Goal: Navigation & Orientation: Find specific page/section

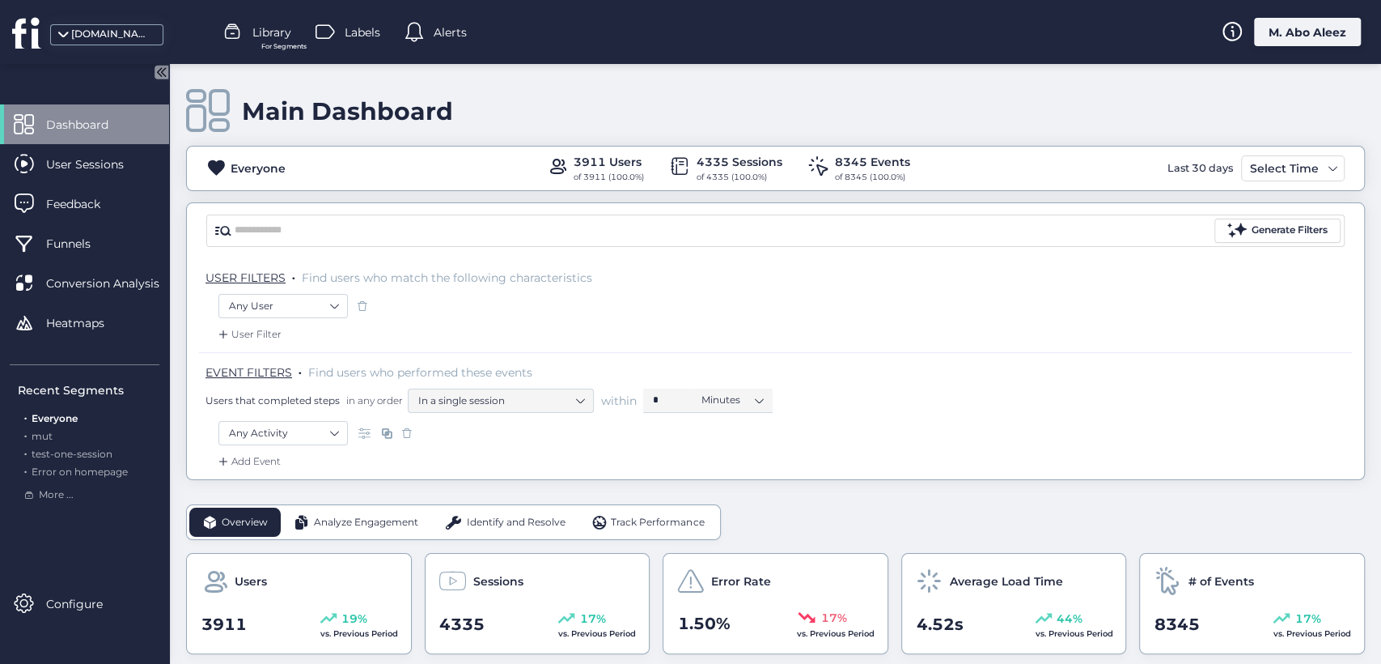
click at [1293, 35] on div "M. Abo Aleez" at bounding box center [1307, 32] width 107 height 28
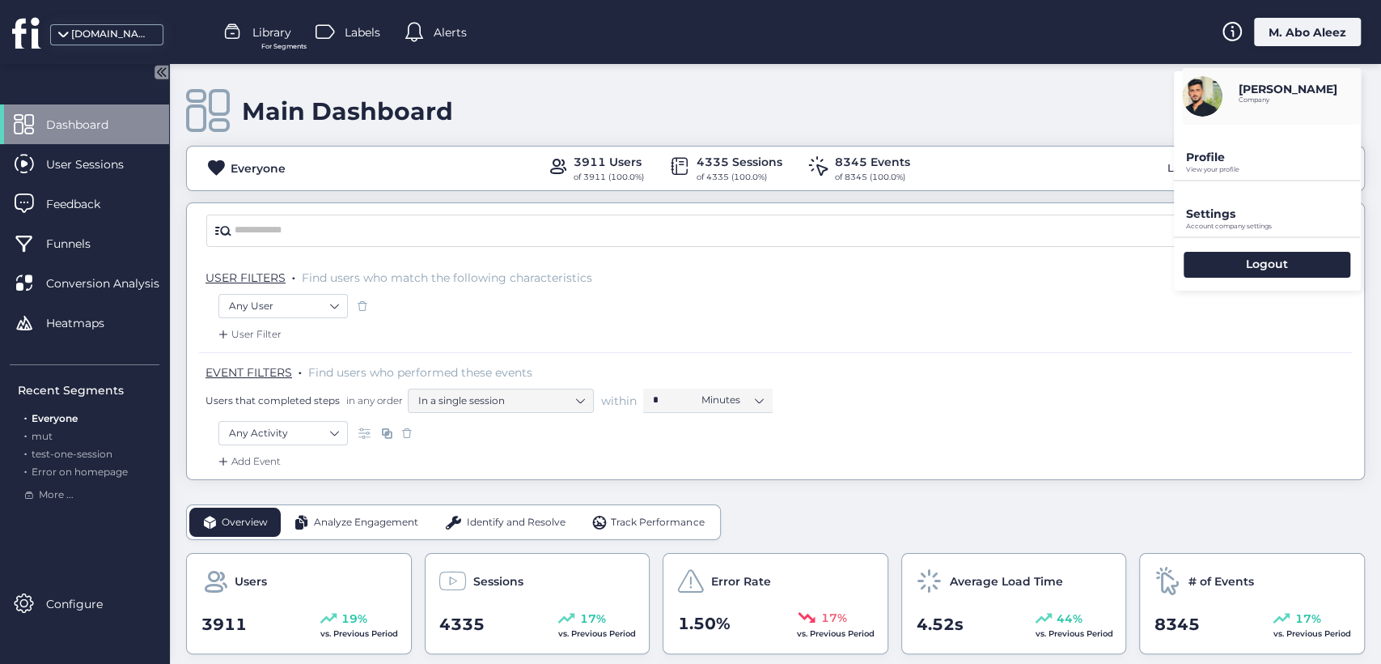
click at [1204, 170] on p "View your profile" at bounding box center [1273, 169] width 175 height 7
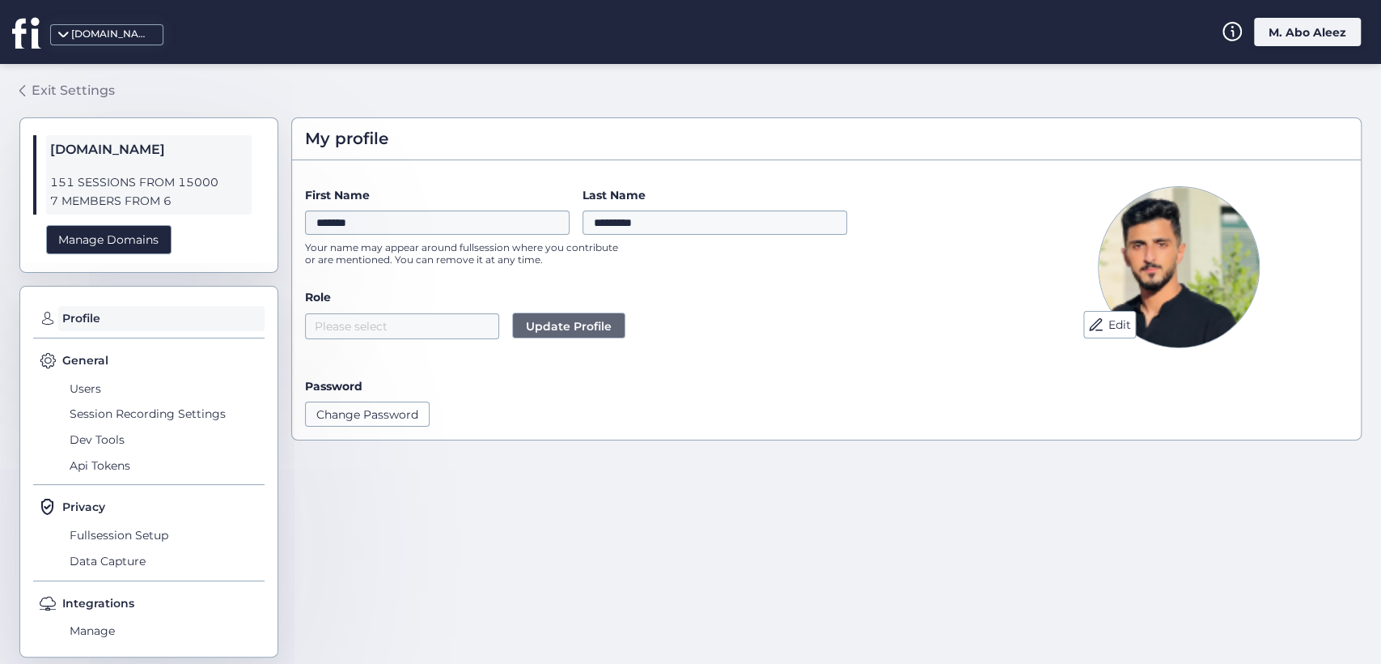
click at [44, 91] on div "Exit Settings" at bounding box center [73, 90] width 83 height 20
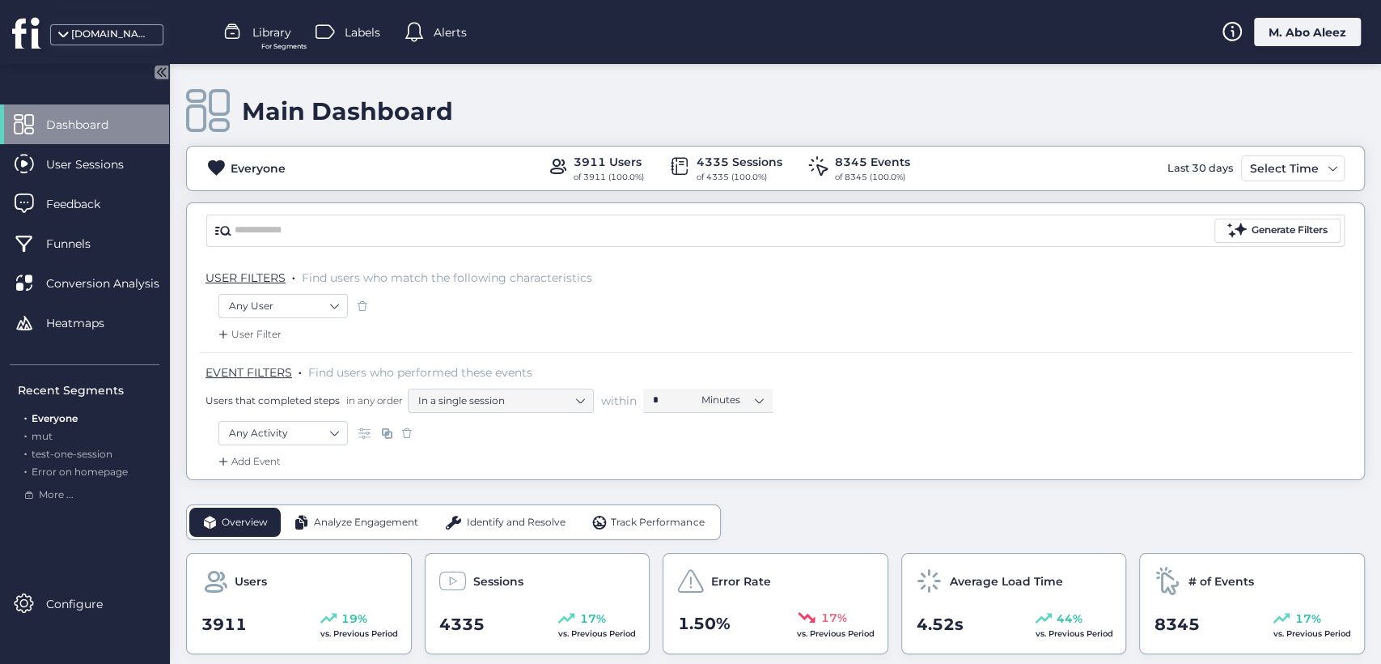
click at [156, 72] on icon at bounding box center [162, 72] width 14 height 14
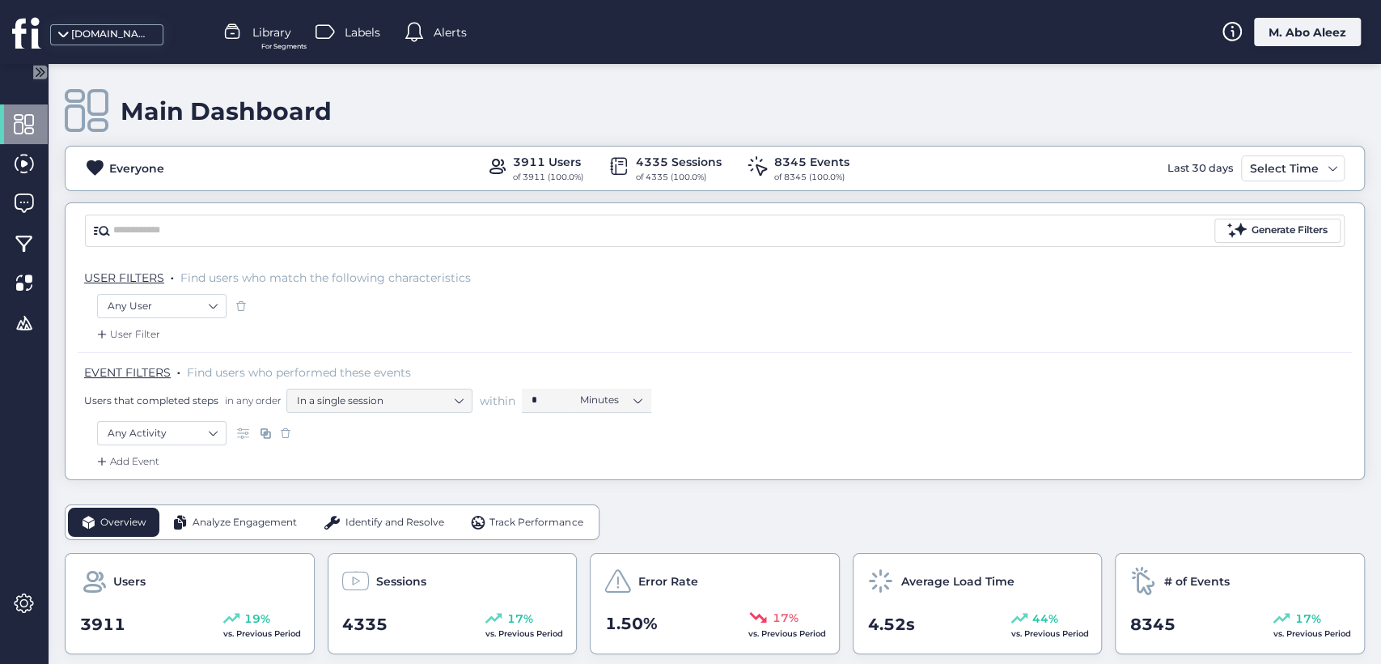
drag, startPoint x: 35, startPoint y: 73, endPoint x: 53, endPoint y: 66, distance: 19.2
click at [36, 73] on icon at bounding box center [40, 72] width 14 height 14
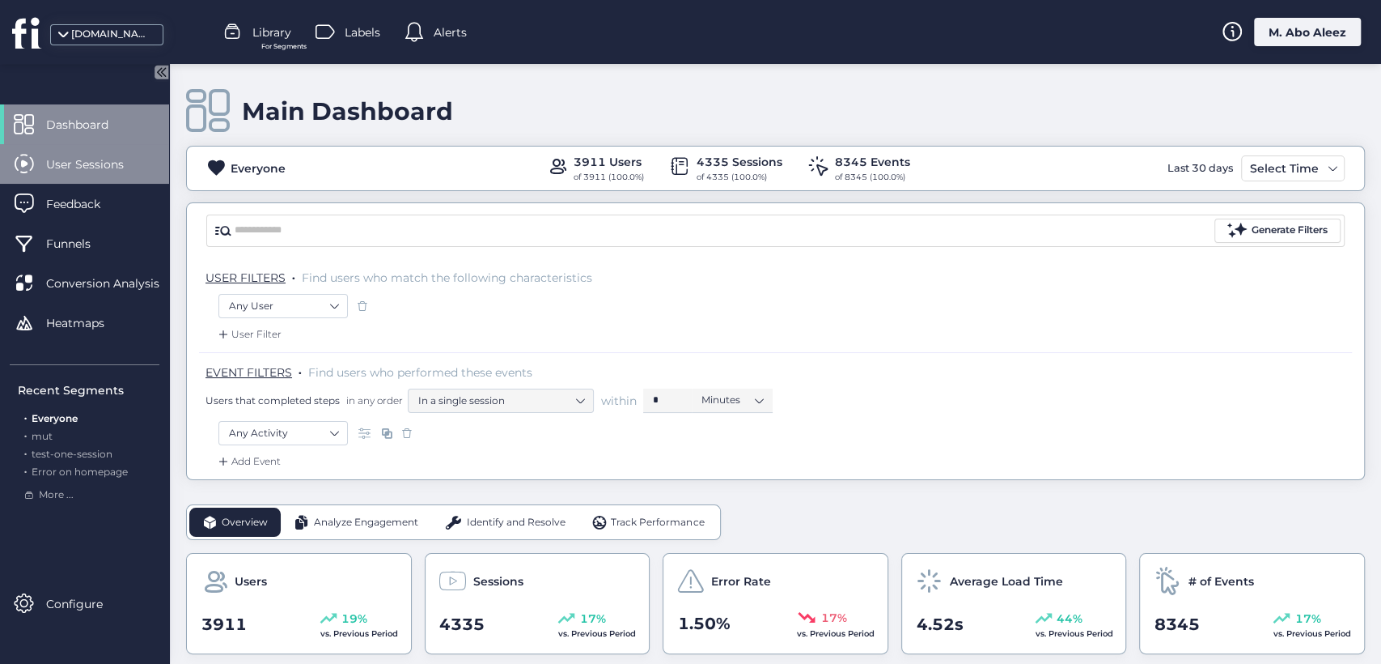
click at [120, 164] on span "User Sessions" at bounding box center [97, 164] width 102 height 18
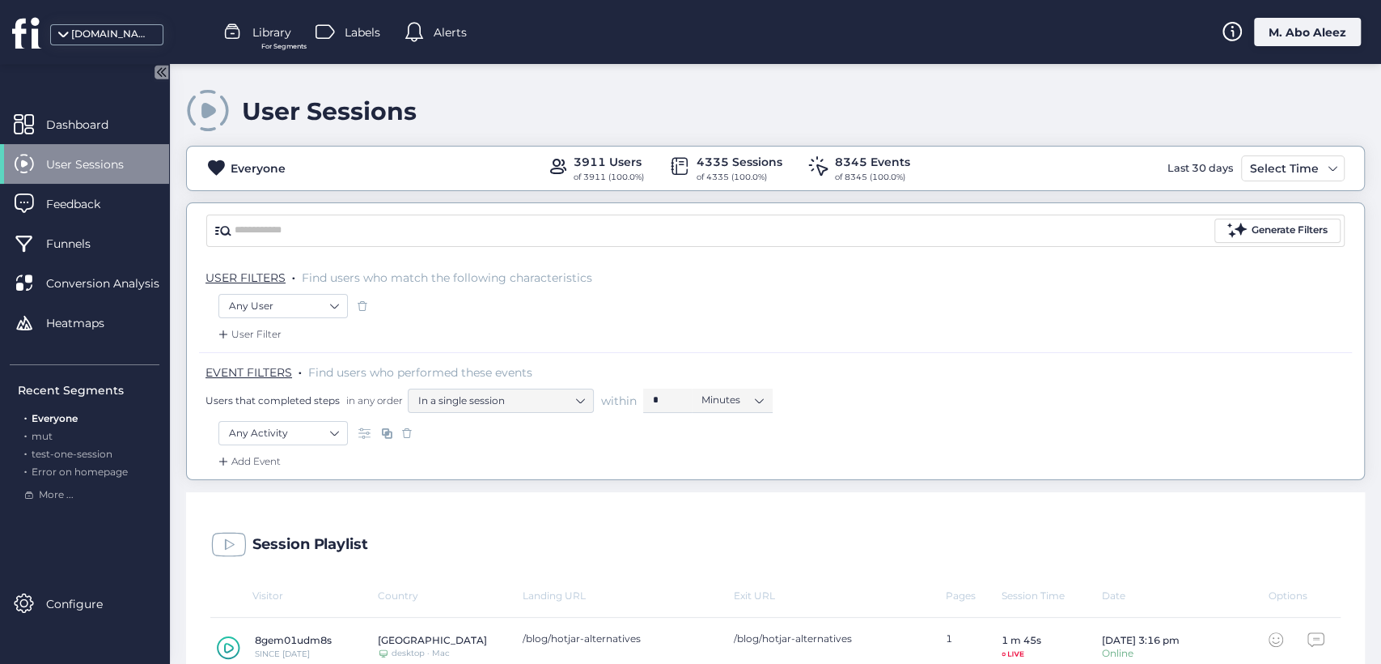
click at [116, 168] on span "User Sessions" at bounding box center [97, 164] width 102 height 18
click at [60, 198] on span "Feedback" at bounding box center [85, 204] width 79 height 18
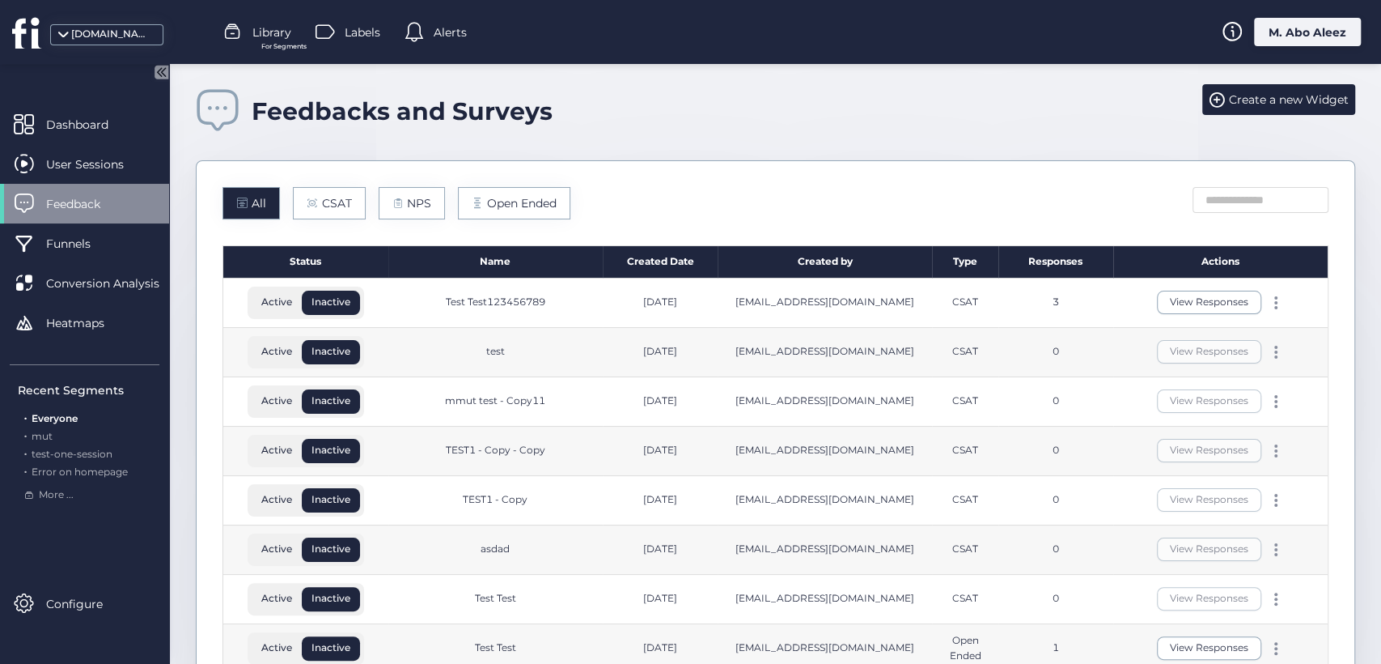
click at [115, 158] on span "User Sessions" at bounding box center [97, 164] width 102 height 18
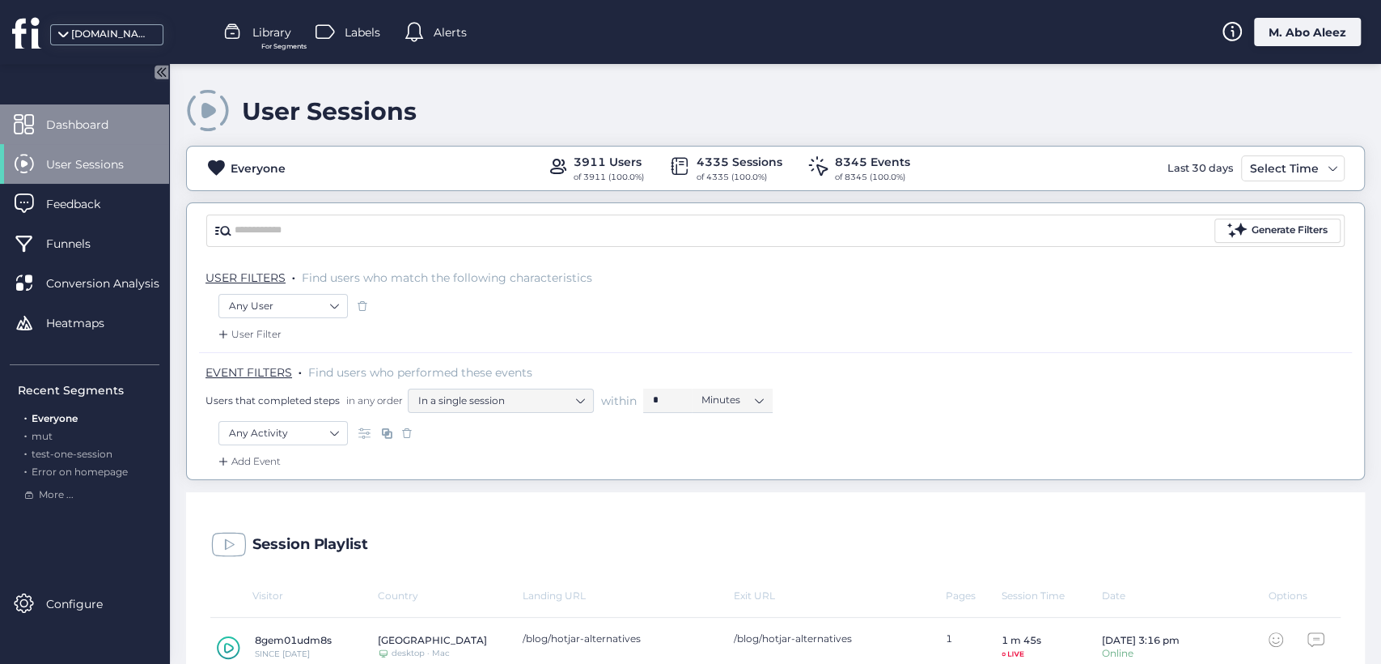
click at [113, 129] on span "Dashboard" at bounding box center [89, 125] width 87 height 18
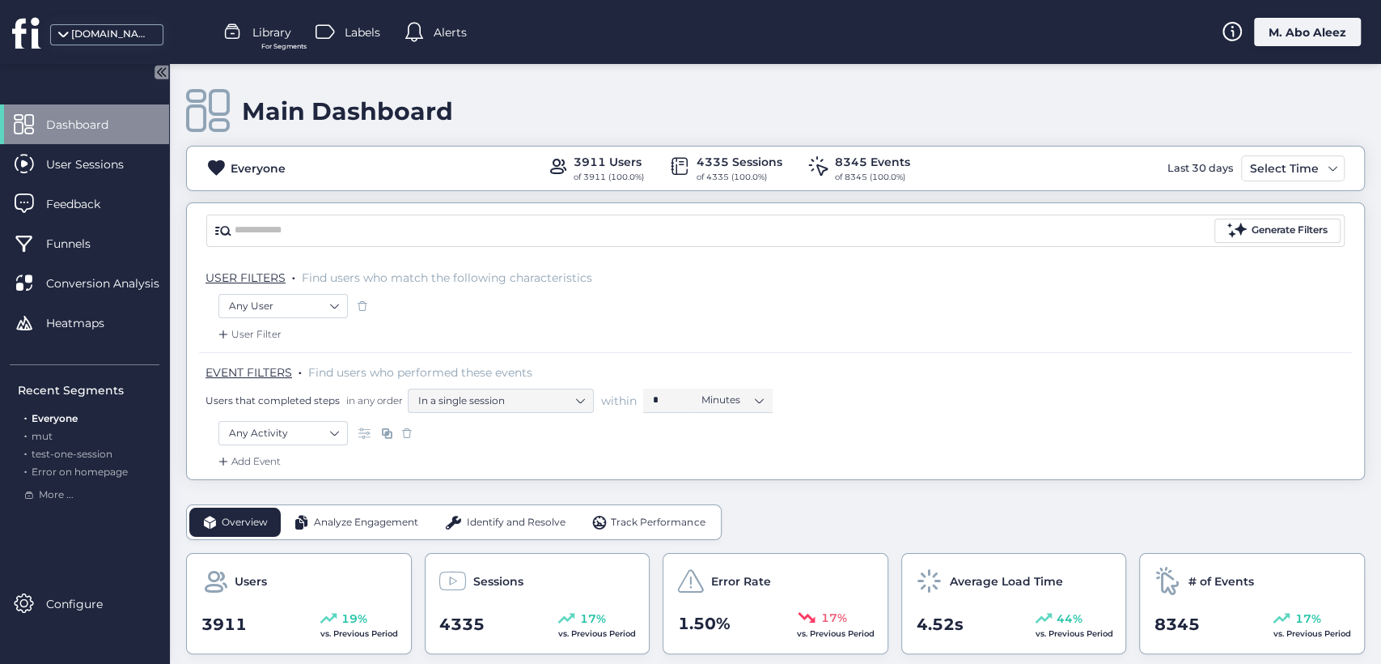
click at [112, 128] on span "Dashboard" at bounding box center [89, 125] width 87 height 18
click at [105, 148] on div "User Sessions" at bounding box center [84, 164] width 169 height 40
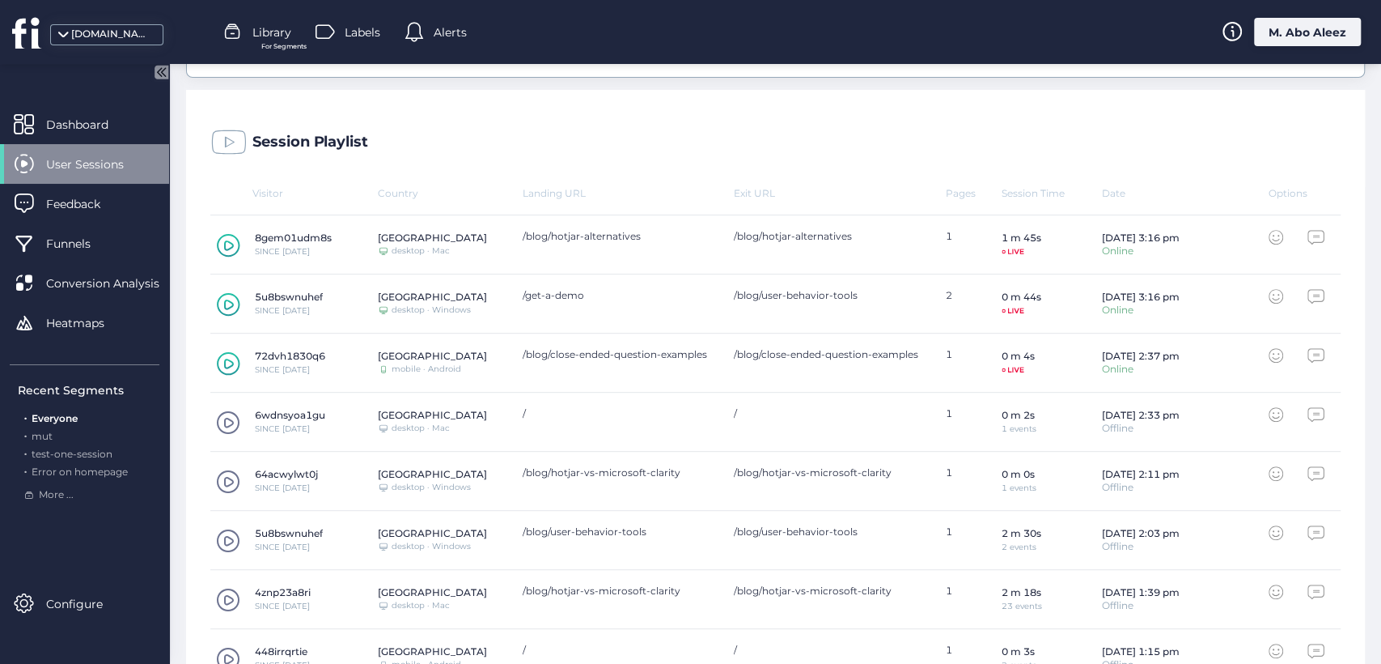
scroll to position [155, 0]
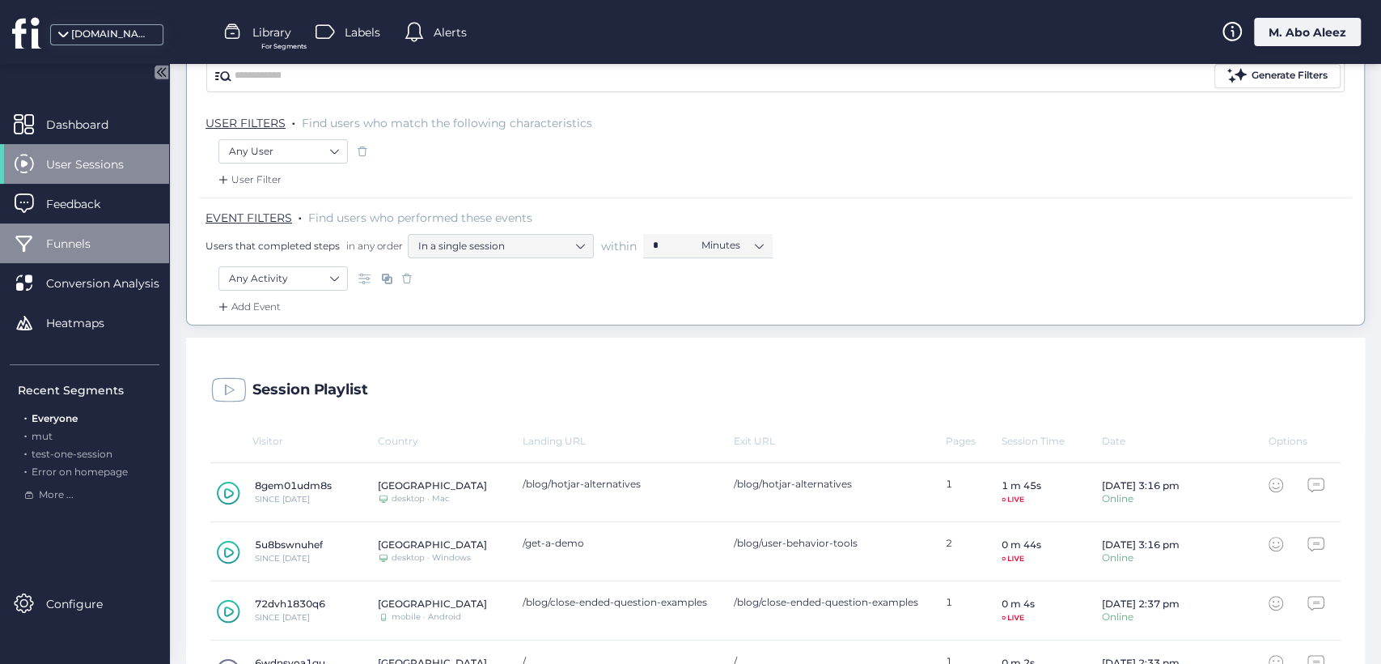
click at [116, 248] on div "Funnels" at bounding box center [84, 243] width 169 height 40
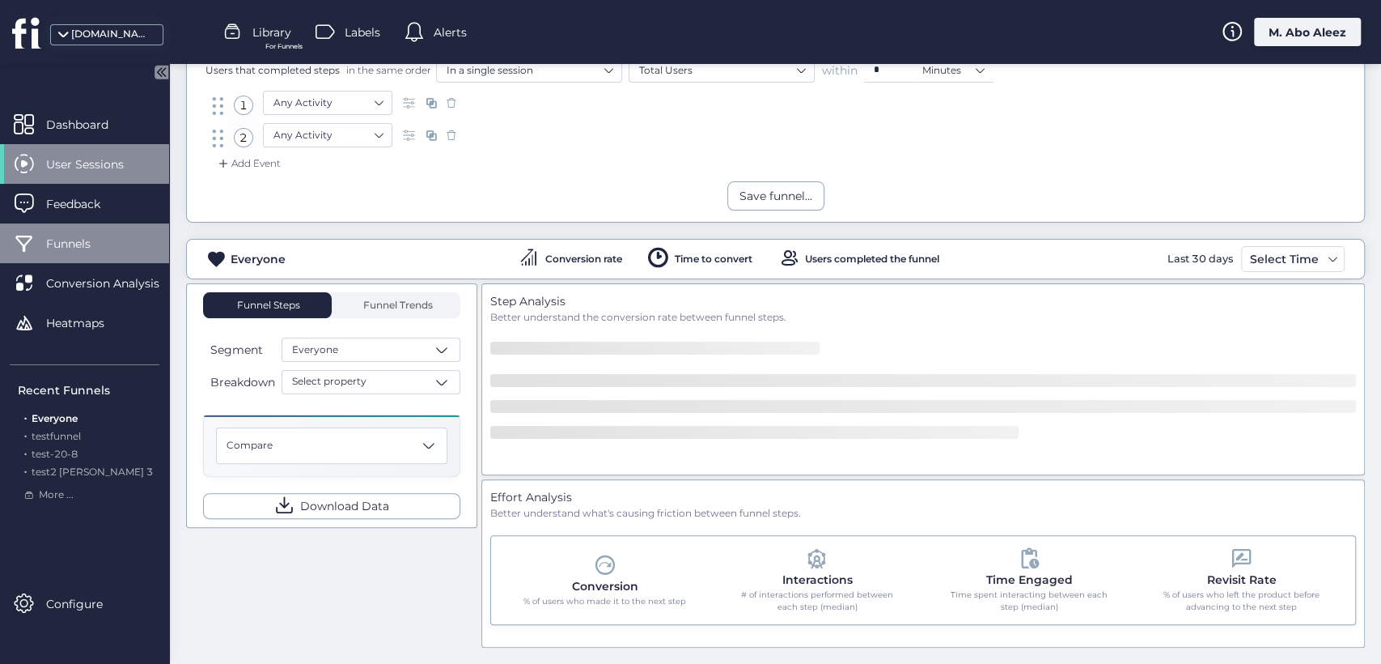
scroll to position [128, 0]
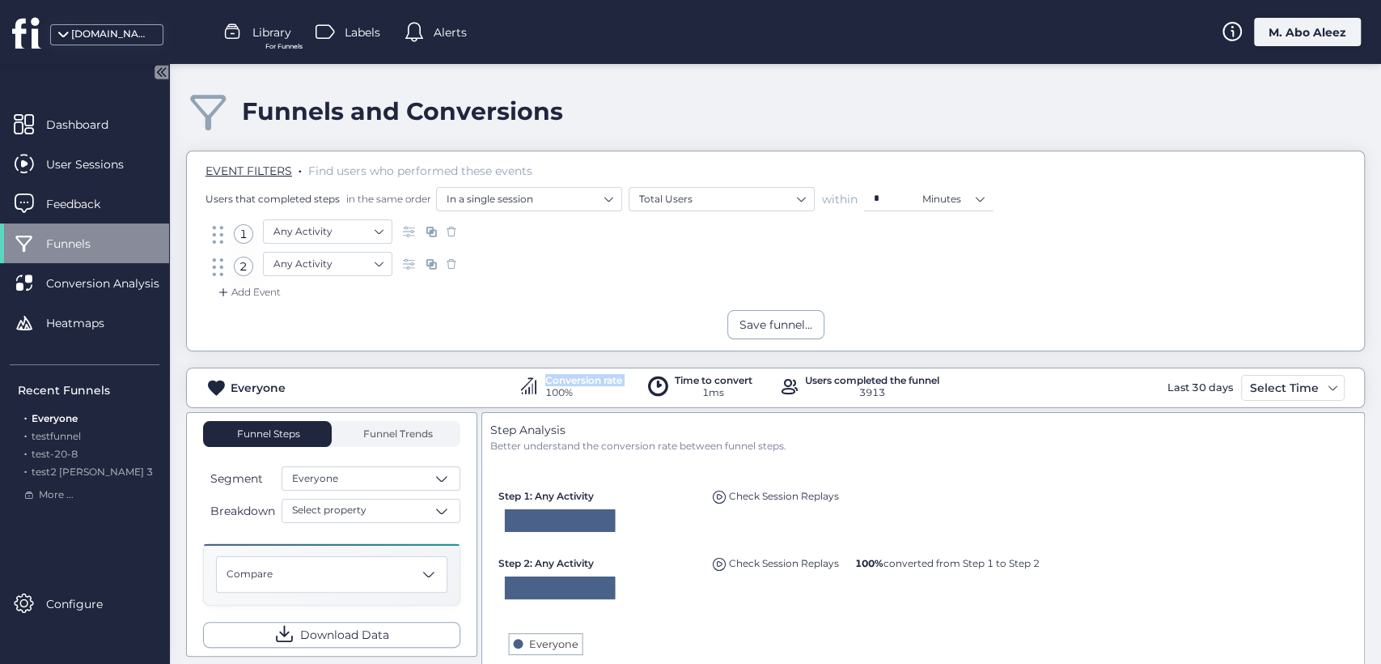
drag, startPoint x: 506, startPoint y: 382, endPoint x: 539, endPoint y: 385, distance: 33.3
click at [537, 385] on div "Everyone Conversion rate 100% Time to convert 1ms Users completed the funnel 39…" at bounding box center [776, 388] width 1178 height 26
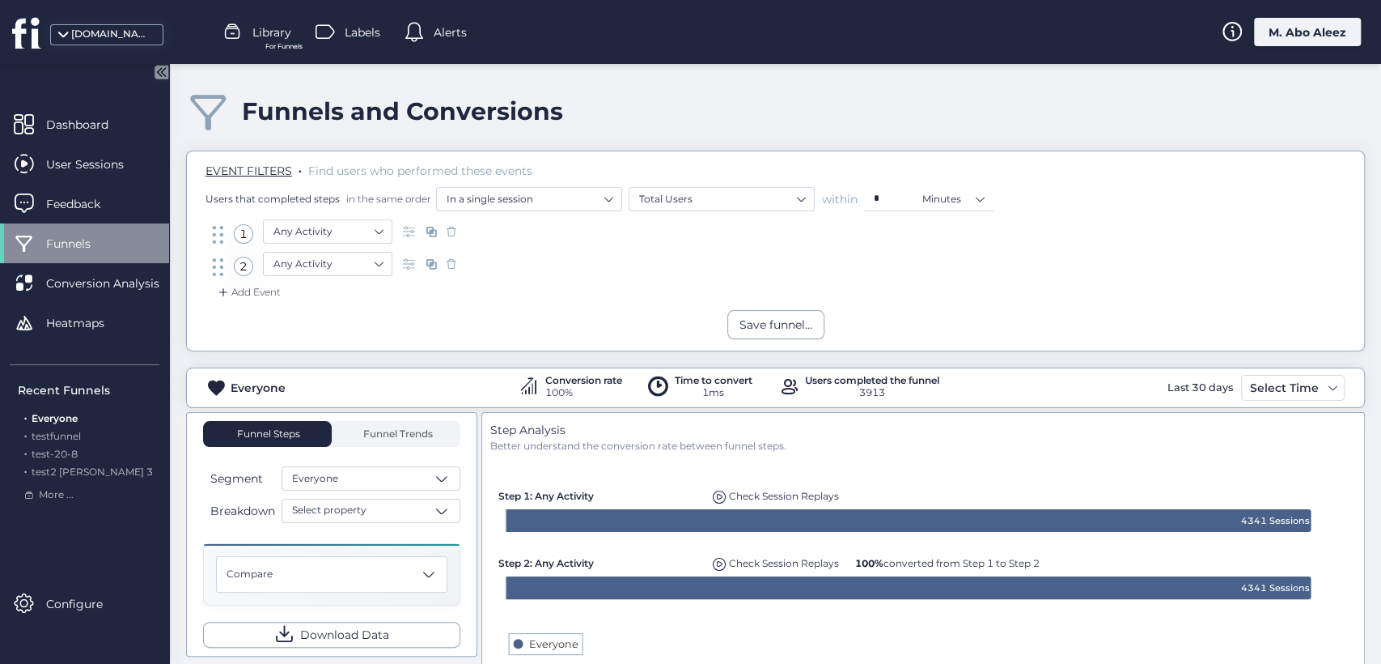
click at [388, 378] on div "Everyone Conversion rate 100% Time to convert 1ms Users completed the funnel 39…" at bounding box center [776, 388] width 1178 height 26
click at [72, 316] on span "Heatmaps" at bounding box center [87, 323] width 83 height 18
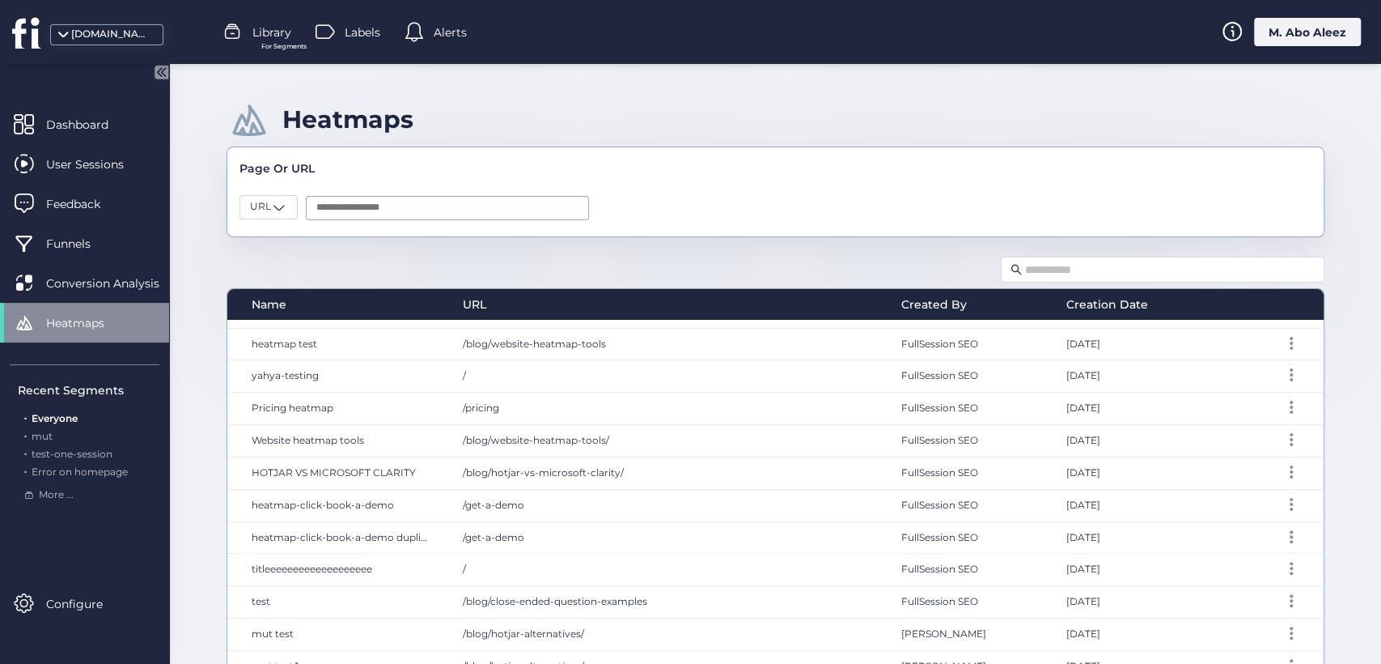
scroll to position [539, 0]
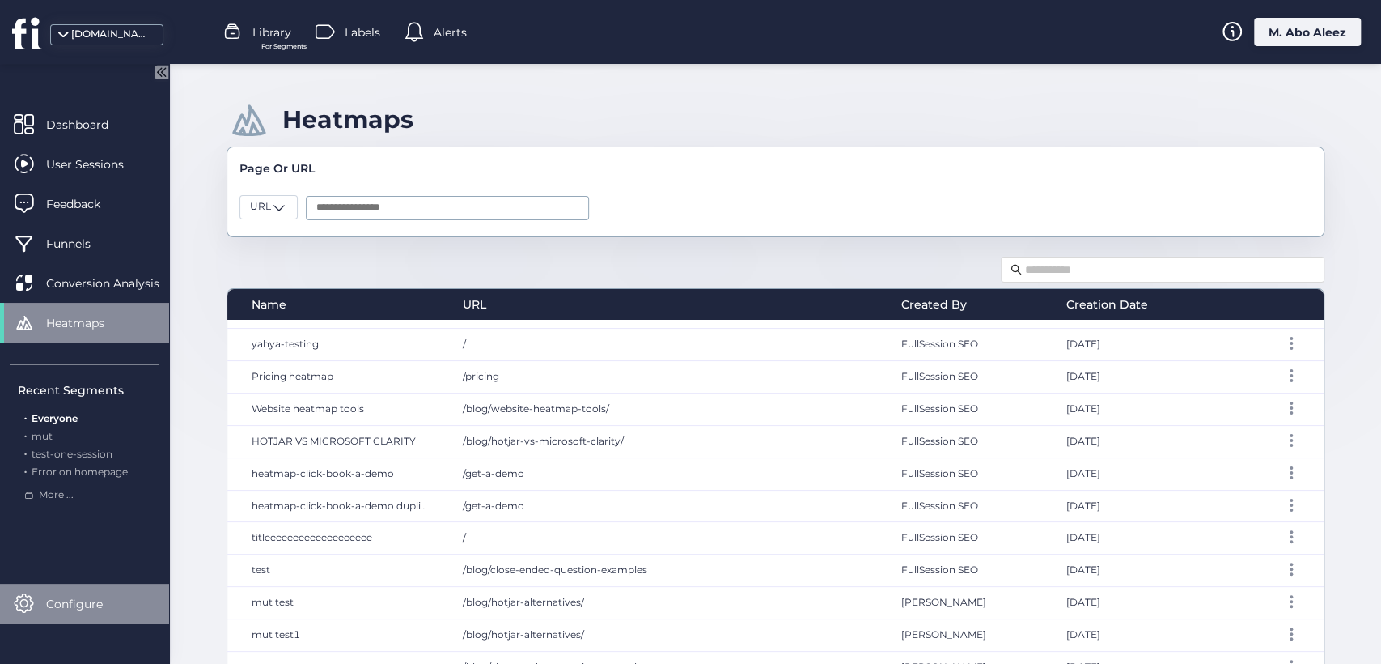
click at [74, 604] on span "Configure" at bounding box center [86, 604] width 81 height 18
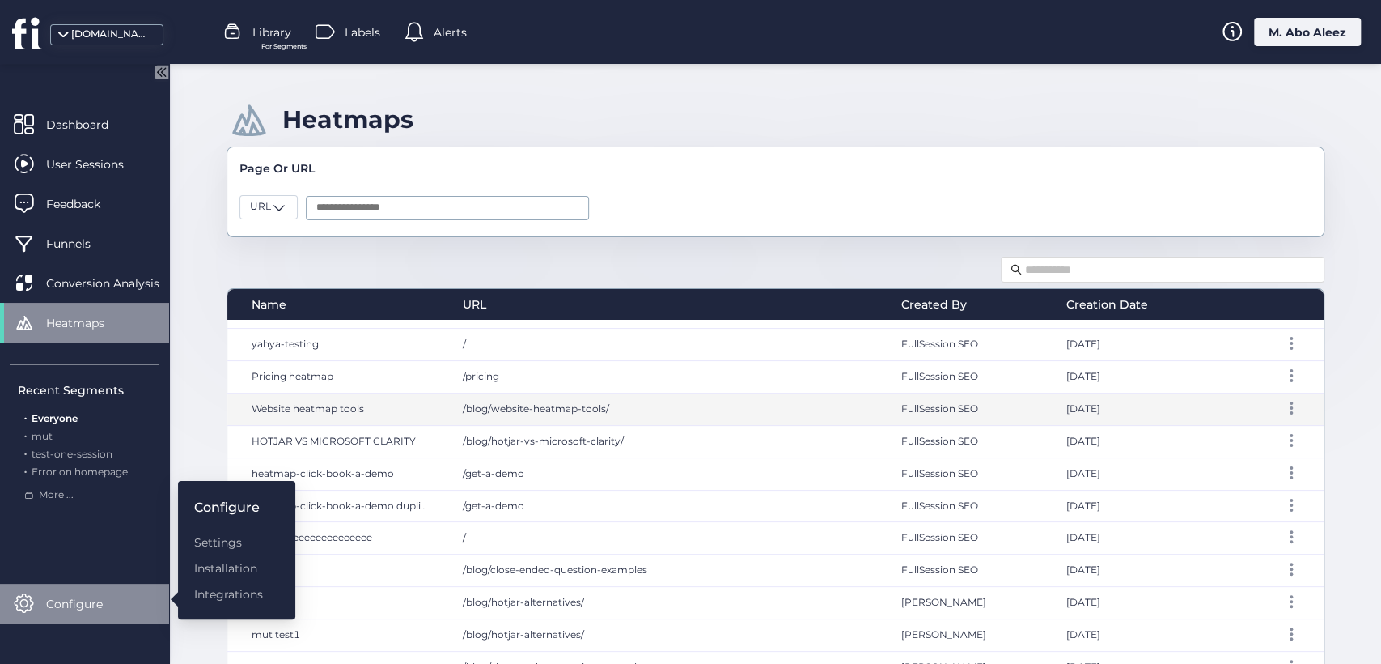
click at [230, 405] on div "Website heatmap tools" at bounding box center [336, 409] width 219 height 32
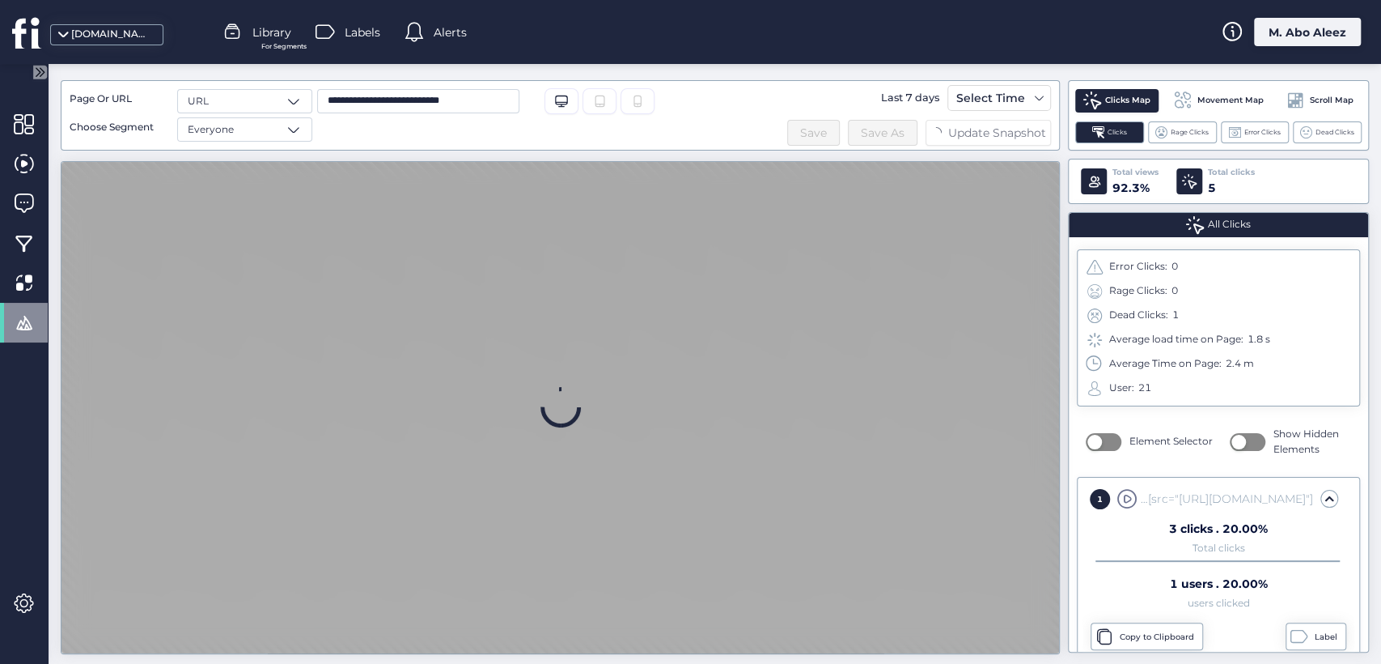
click at [30, 66] on icon at bounding box center [38, 72] width 20 height 20
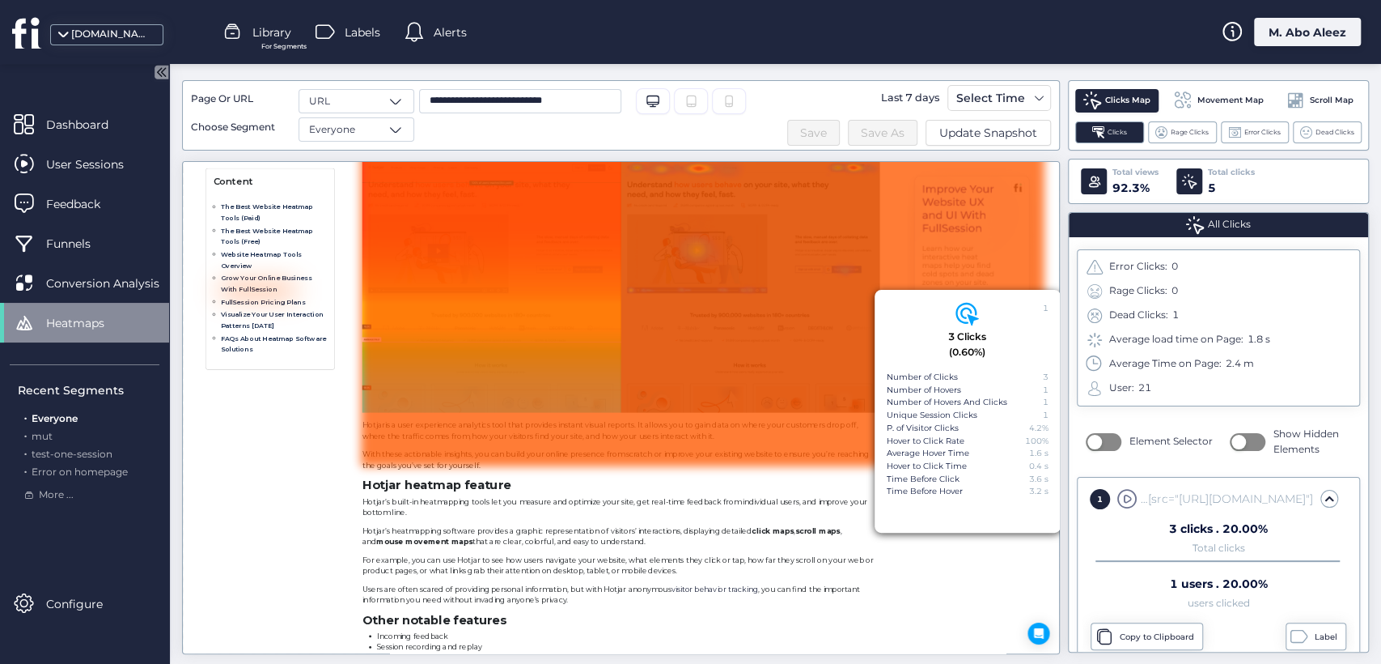
scroll to position [3232, 0]
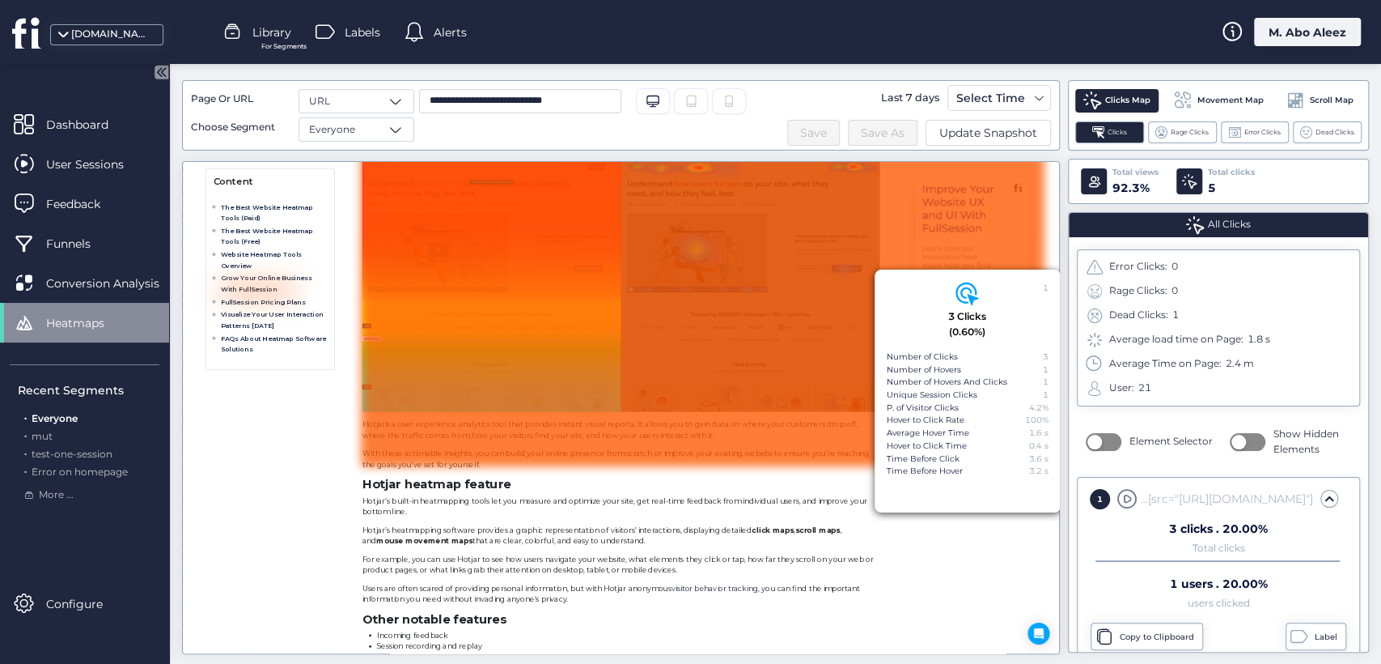
click at [1297, 36] on div "M. Abo Aleez" at bounding box center [1307, 32] width 107 height 28
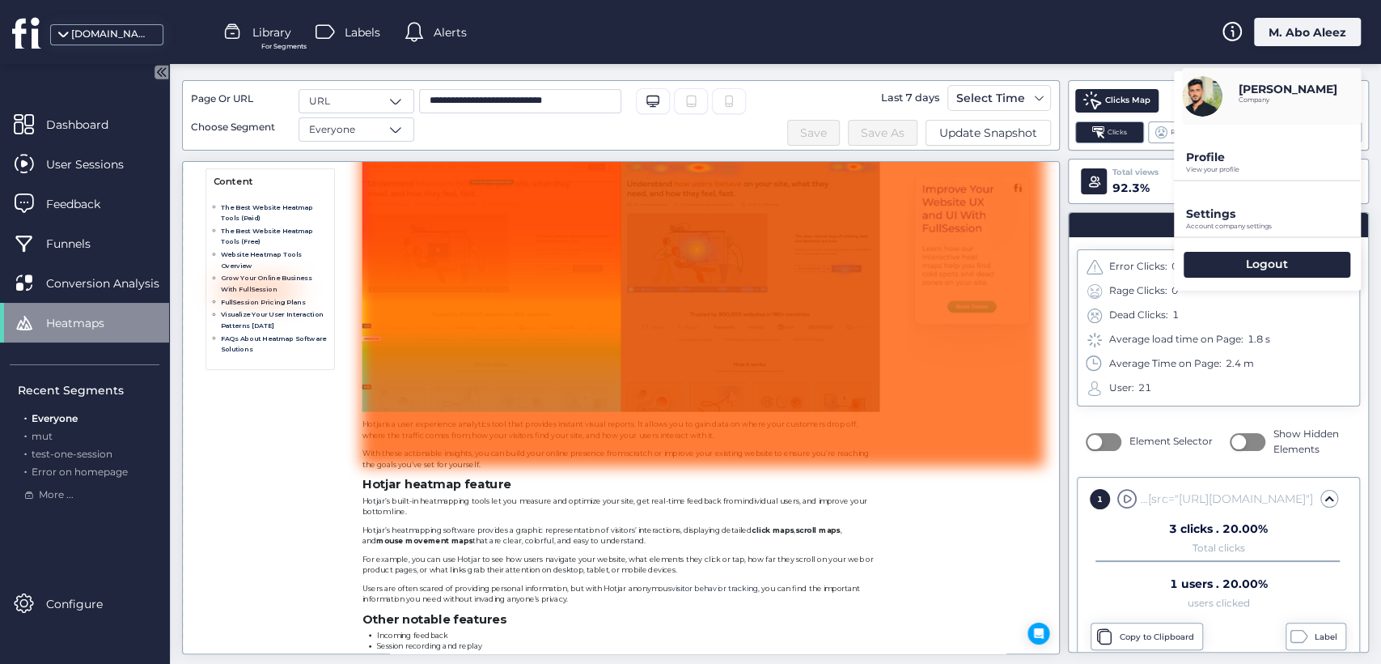
click at [1243, 168] on p "View your profile" at bounding box center [1273, 169] width 175 height 7
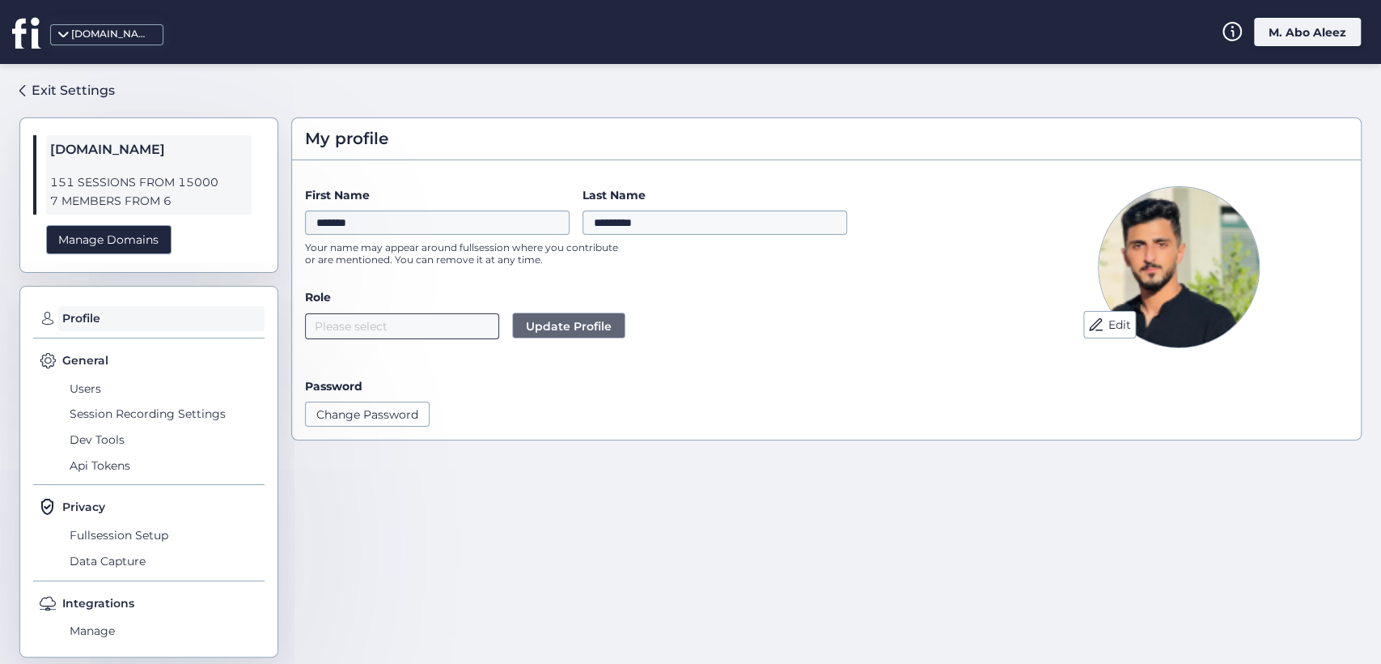
click at [378, 320] on nz-select-top-control "Please select" at bounding box center [402, 326] width 194 height 26
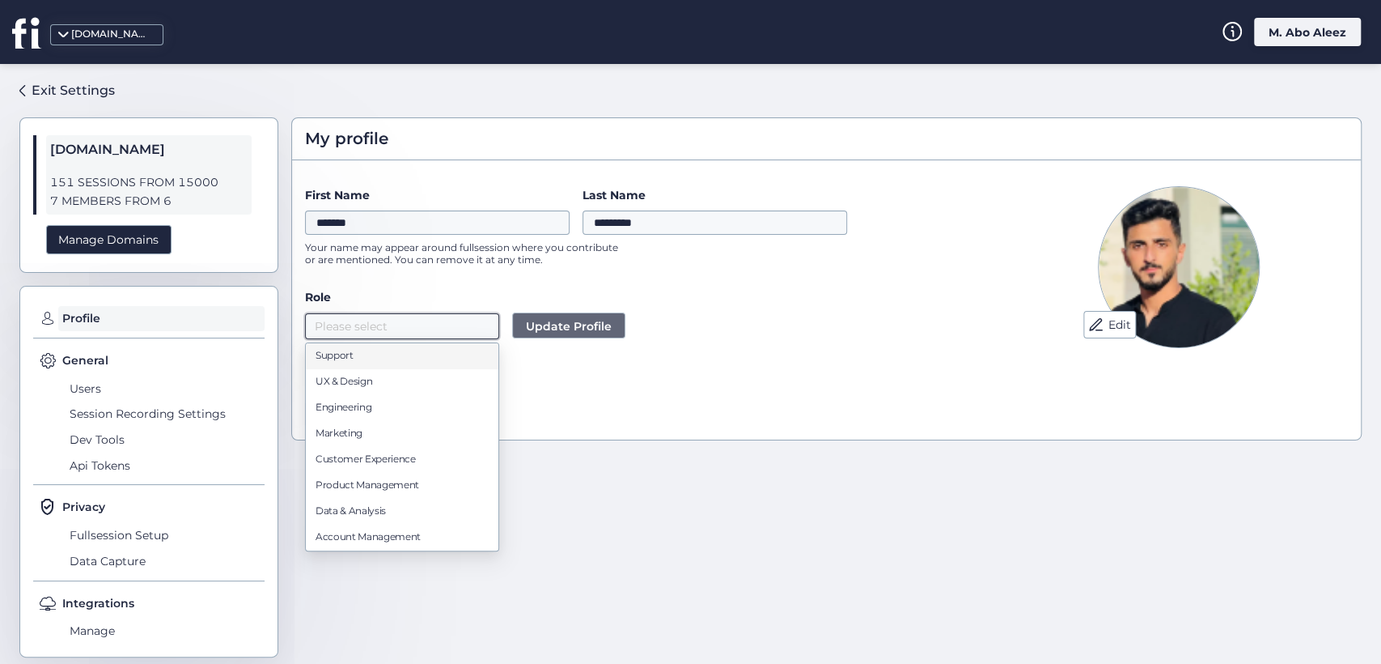
click at [660, 418] on div "Change Password" at bounding box center [644, 413] width 678 height 24
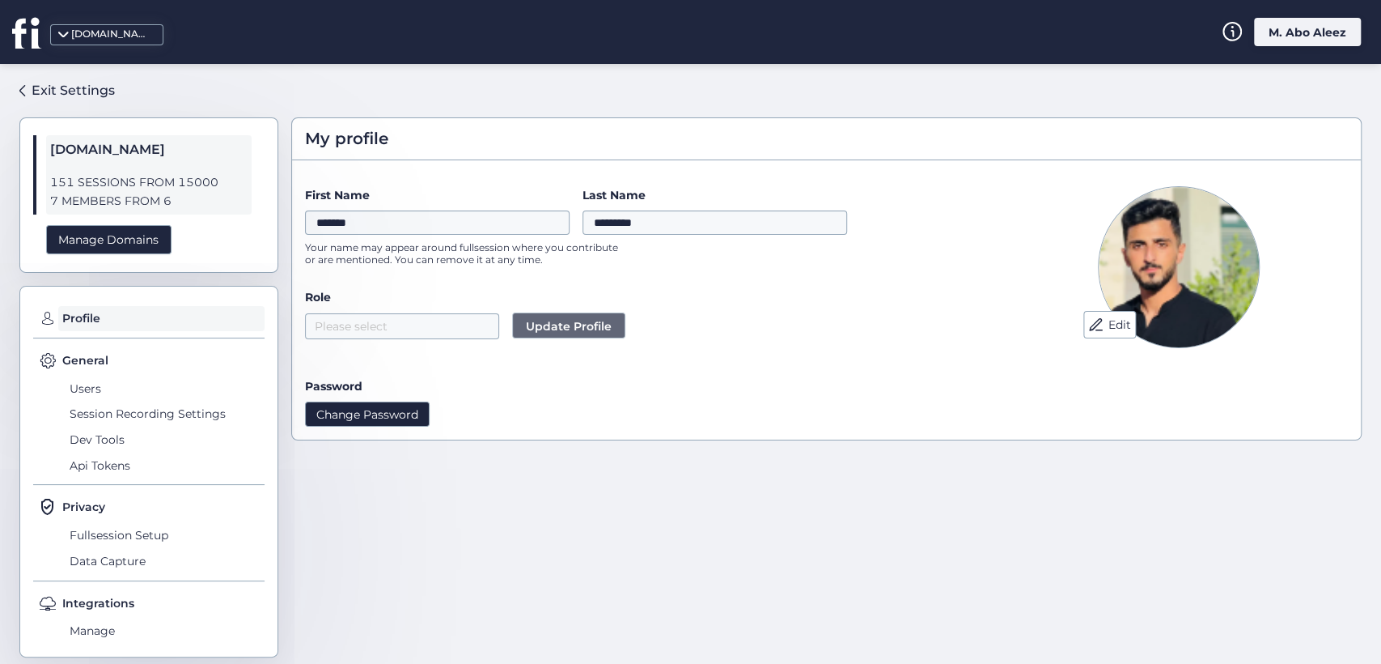
click at [383, 406] on button "Change Password" at bounding box center [367, 413] width 125 height 24
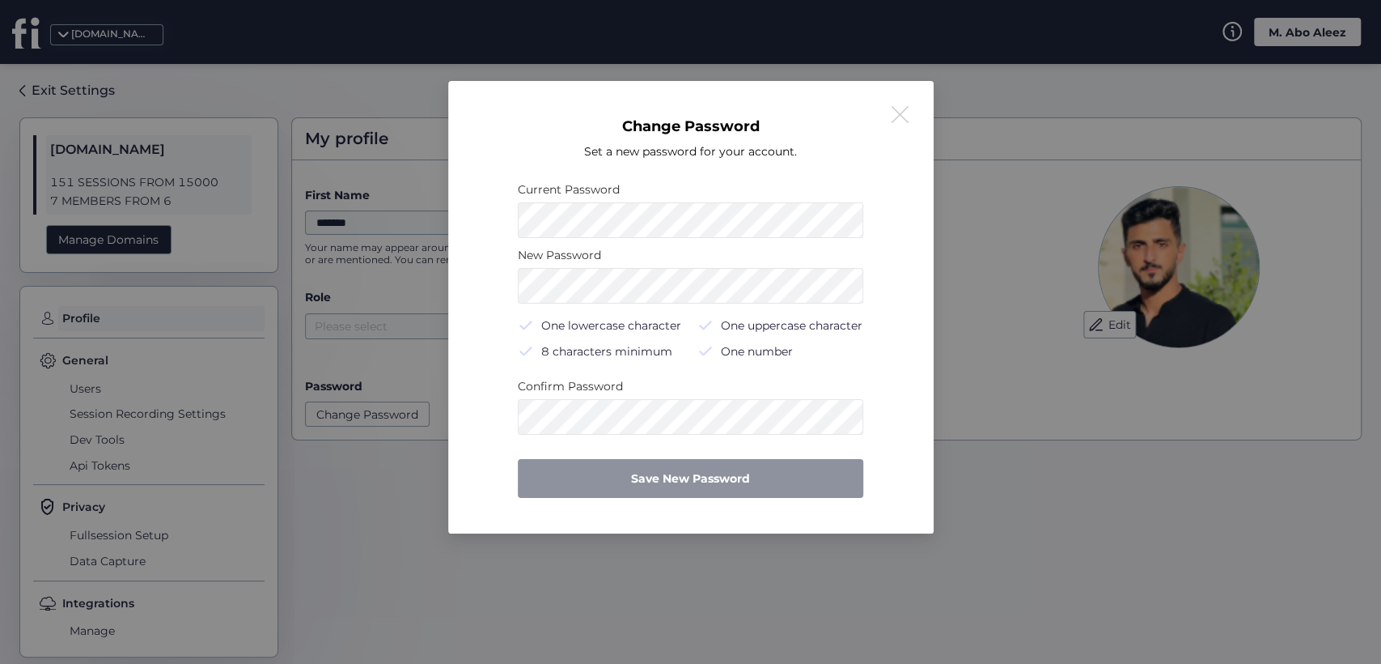
click at [895, 124] on button at bounding box center [899, 114] width 19 height 19
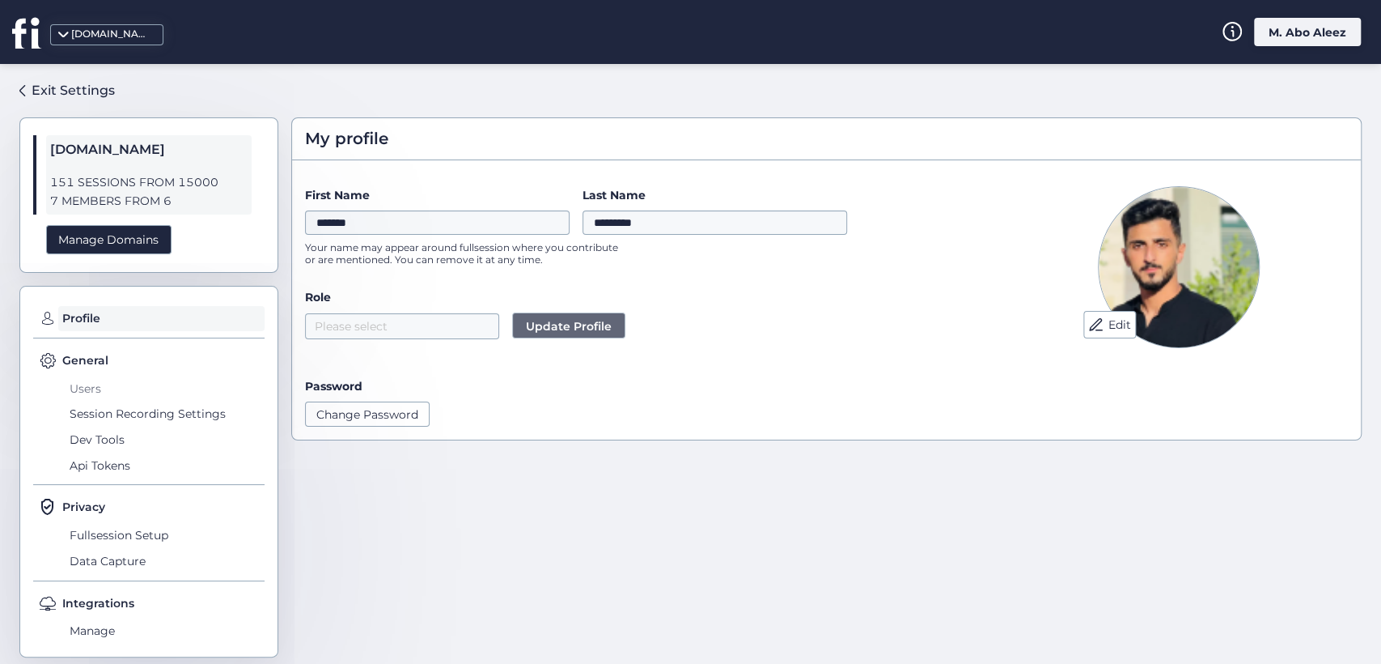
click at [103, 395] on span "Users" at bounding box center [165, 389] width 199 height 26
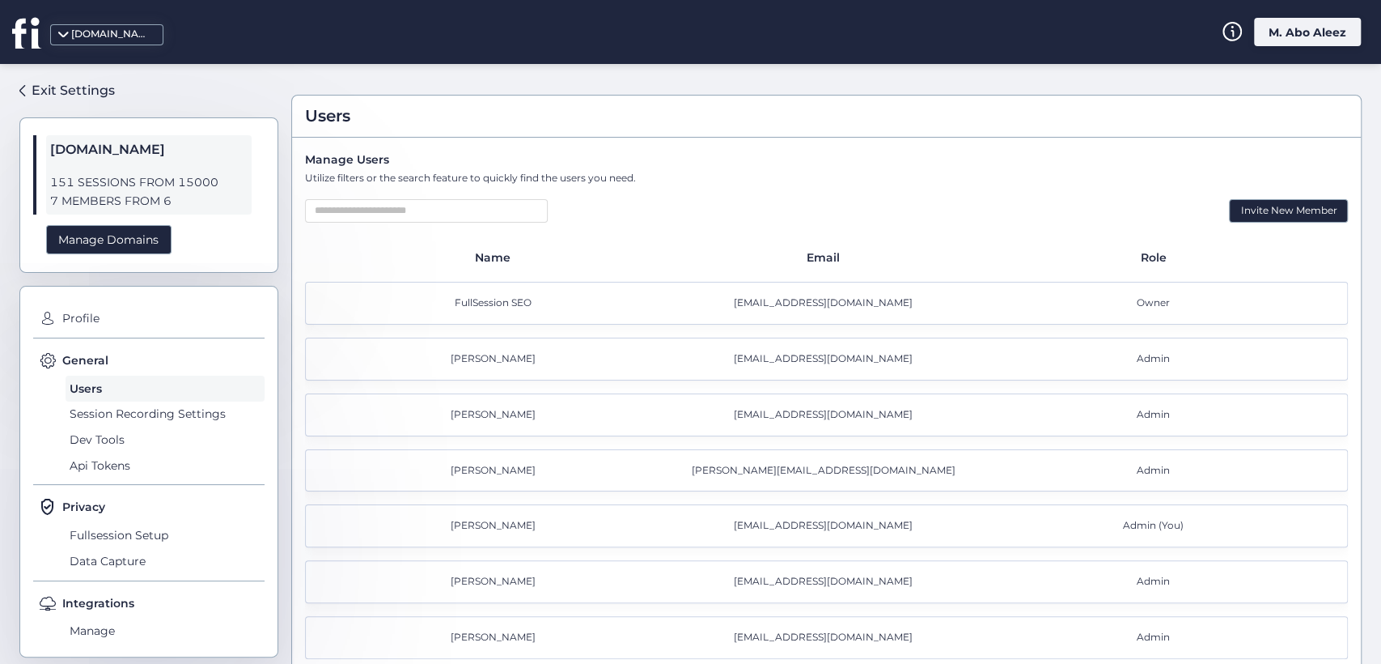
scroll to position [43, 0]
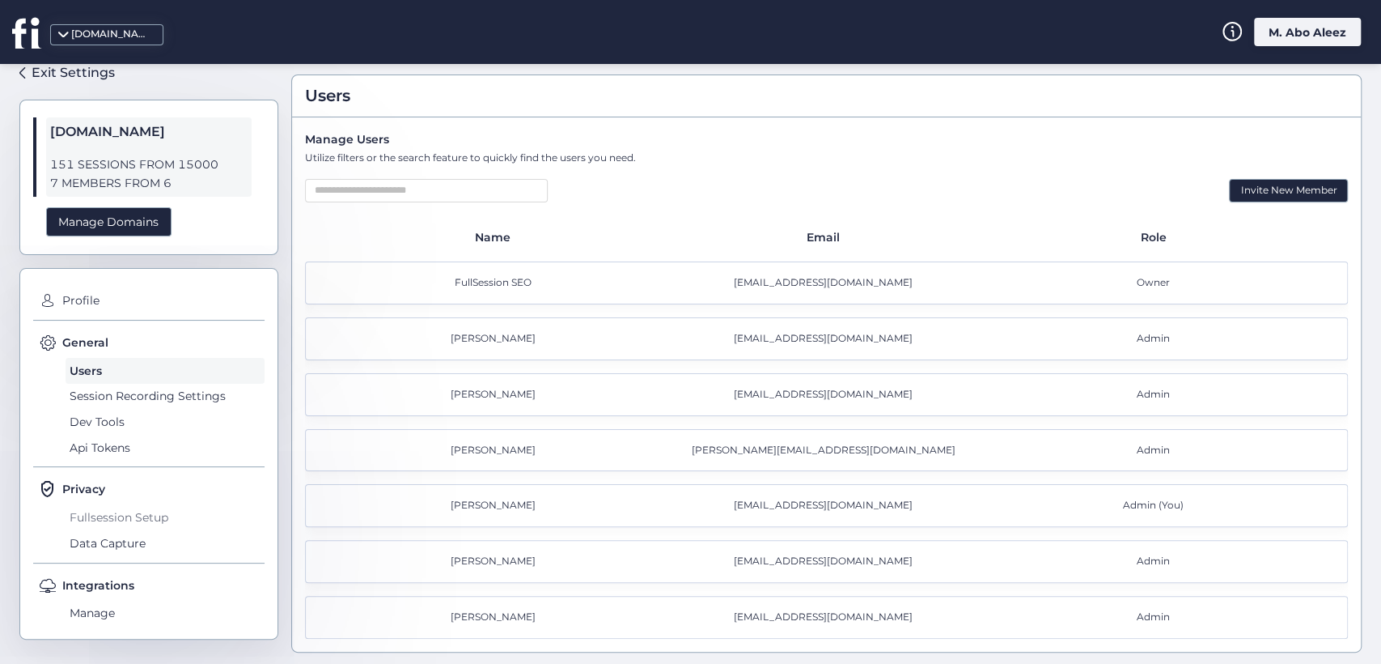
click at [118, 511] on span "Fullsession Setup" at bounding box center [165, 517] width 199 height 26
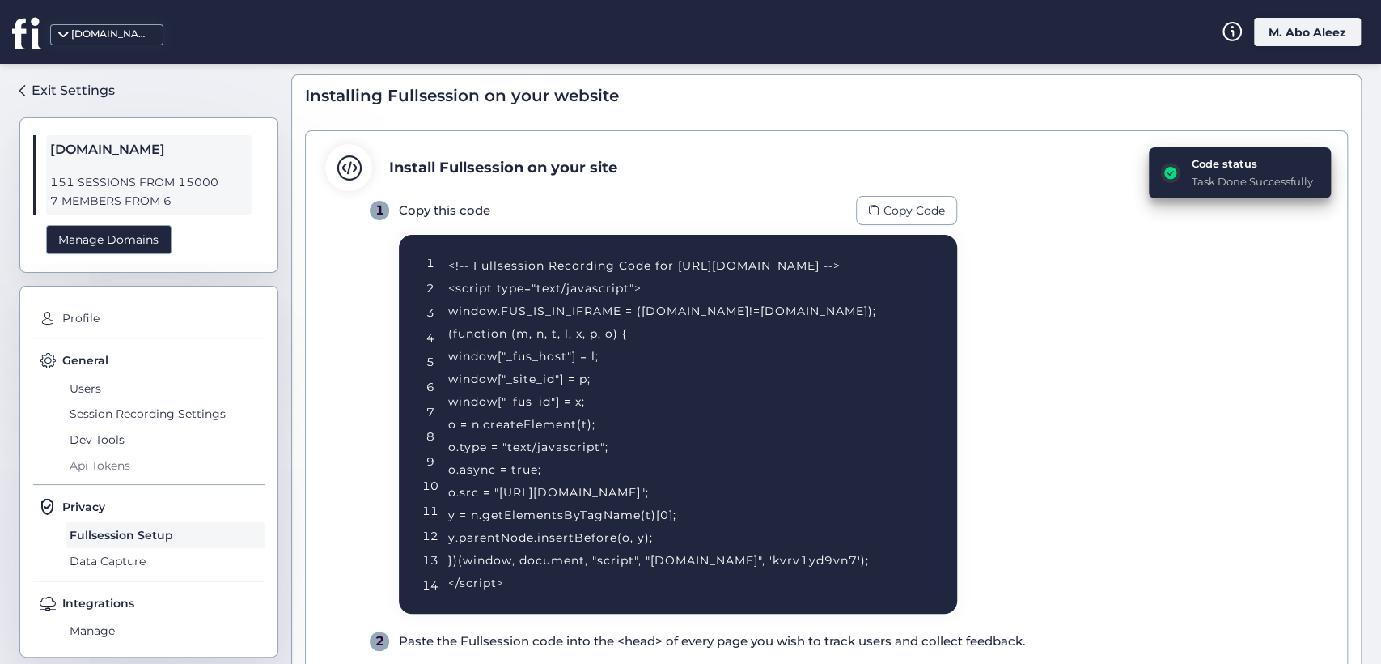
click at [112, 466] on span "Api Tokens" at bounding box center [165, 465] width 199 height 26
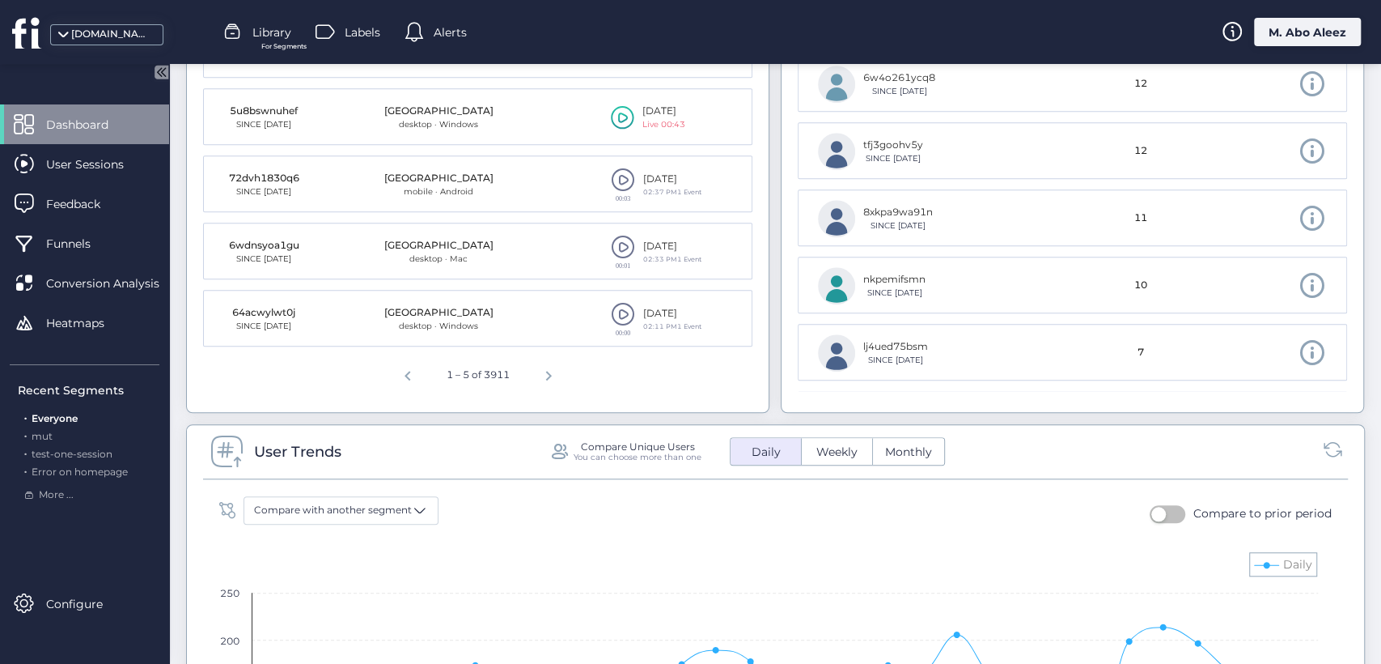
scroll to position [539, 0]
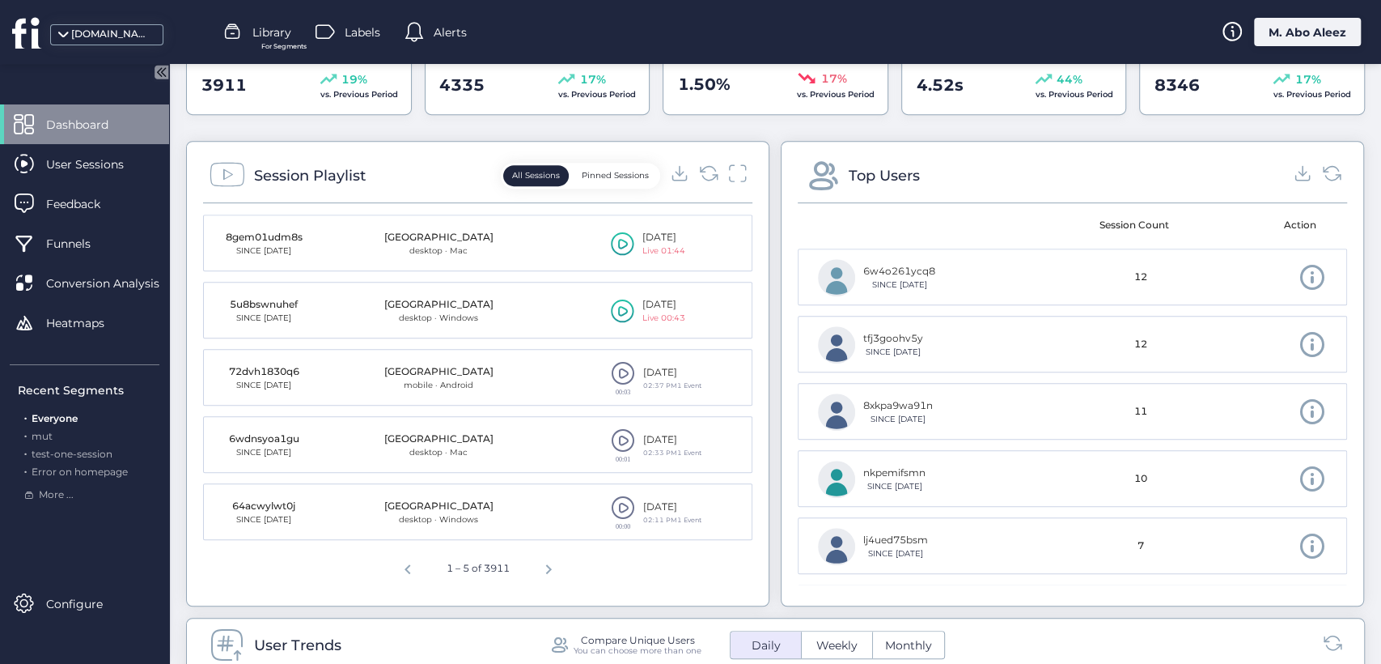
click at [611, 238] on icon at bounding box center [622, 243] width 23 height 24
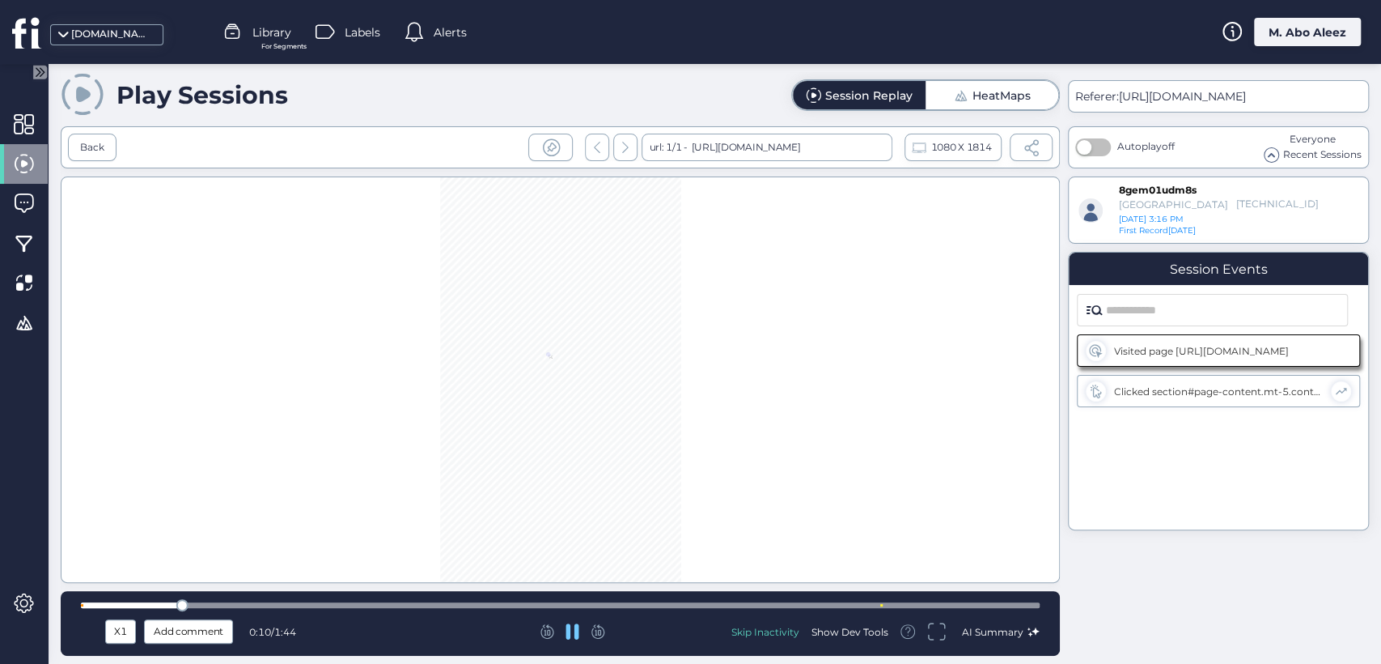
click at [113, 630] on div "X1" at bounding box center [120, 631] width 23 height 18
click at [122, 568] on span "X4" at bounding box center [120, 572] width 15 height 18
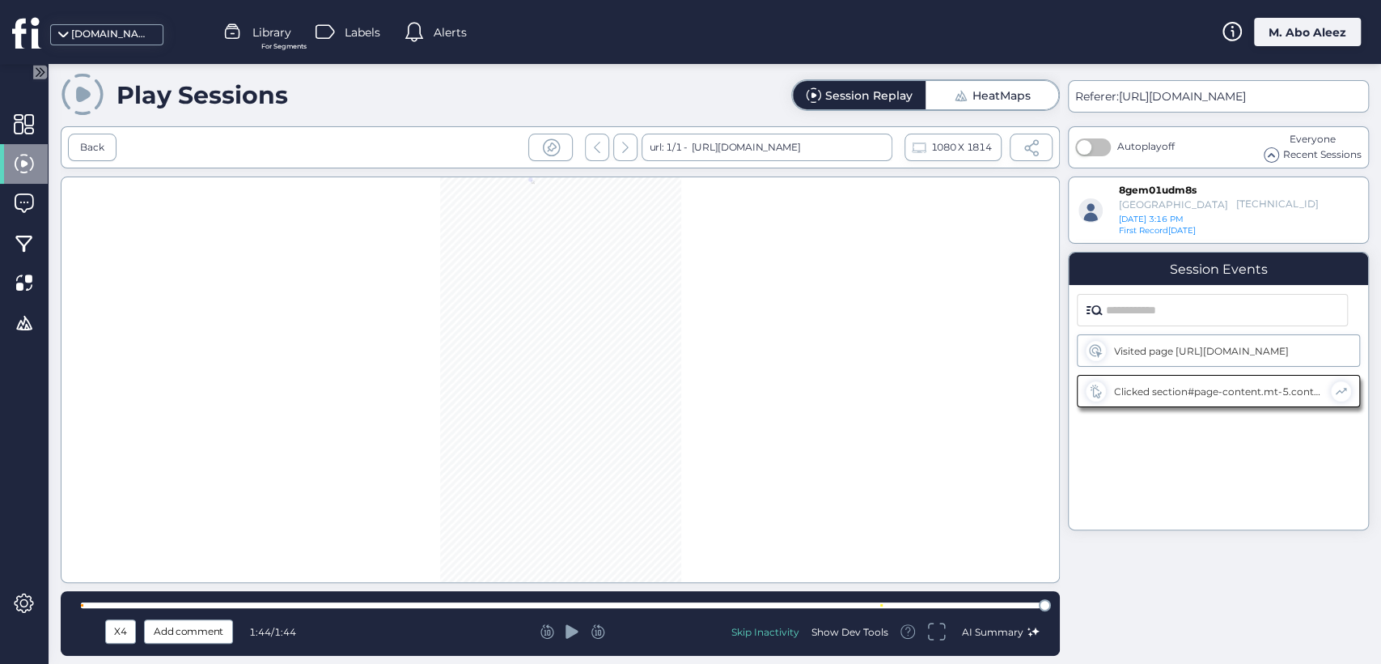
click at [1000, 95] on div "HeatMaps" at bounding box center [1002, 95] width 58 height 11
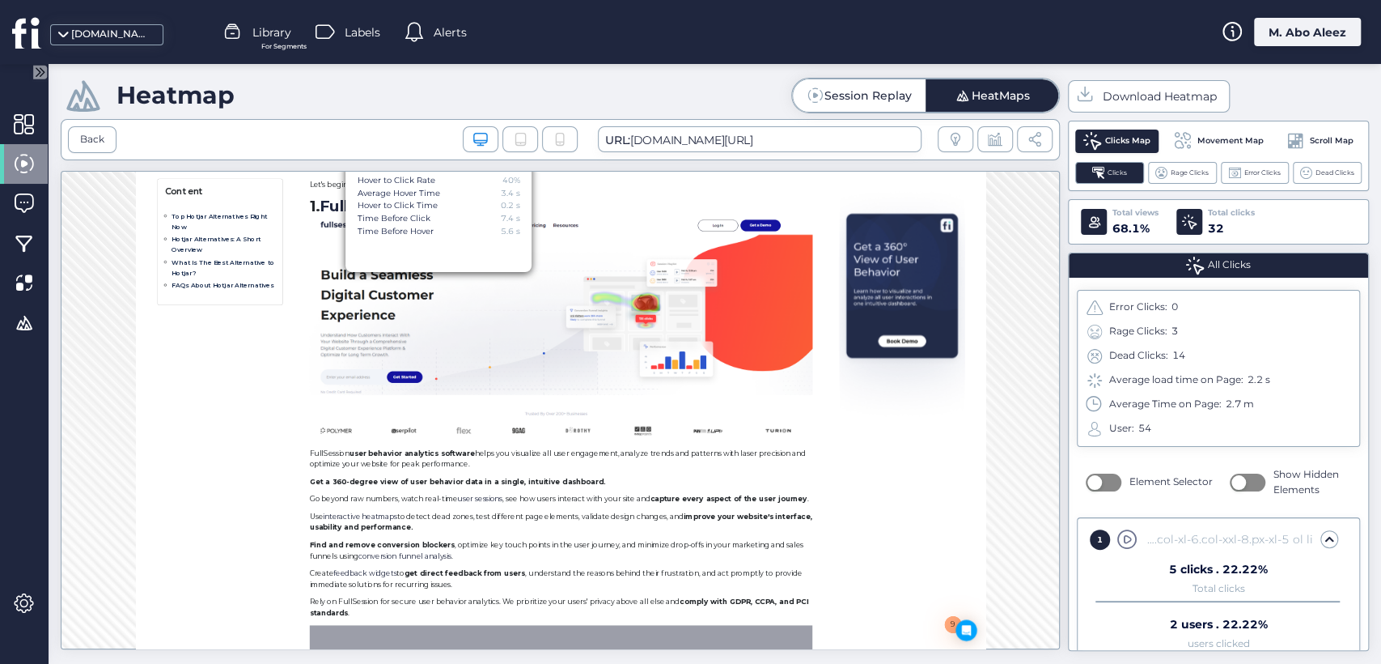
scroll to position [1174, 0]
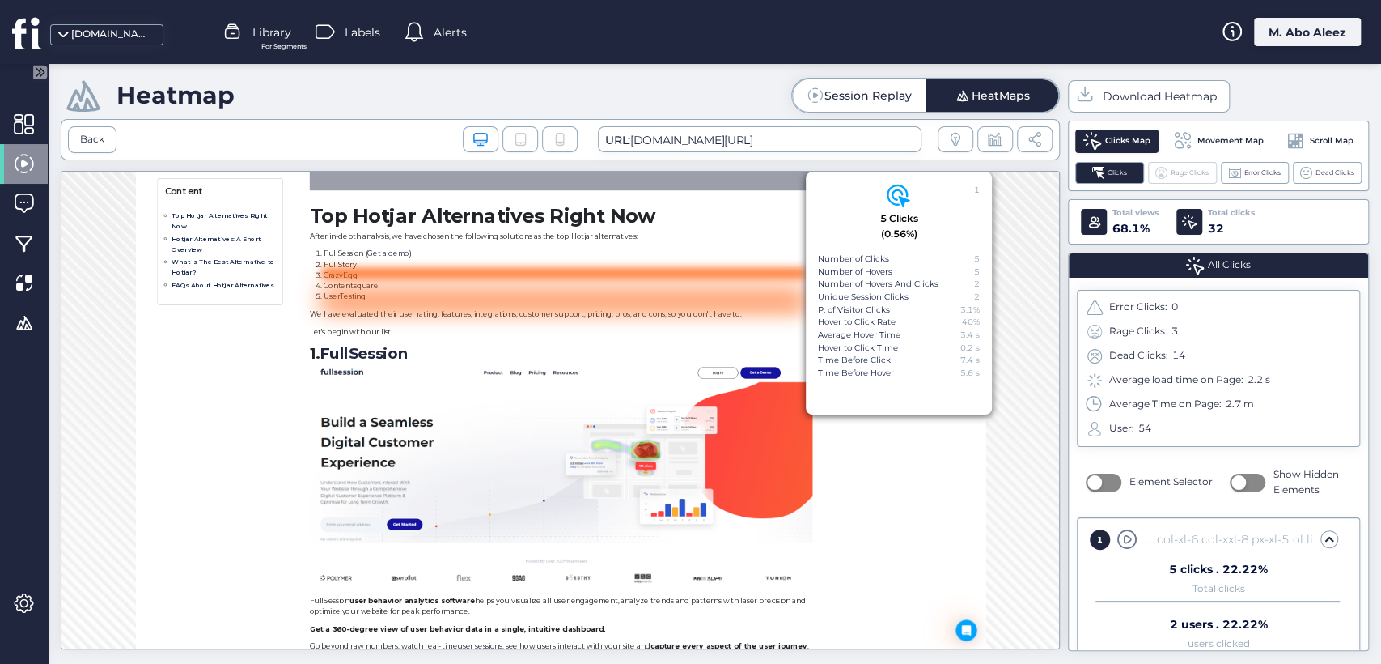
click at [1172, 163] on div "Rage Clicks" at bounding box center [1182, 173] width 69 height 22
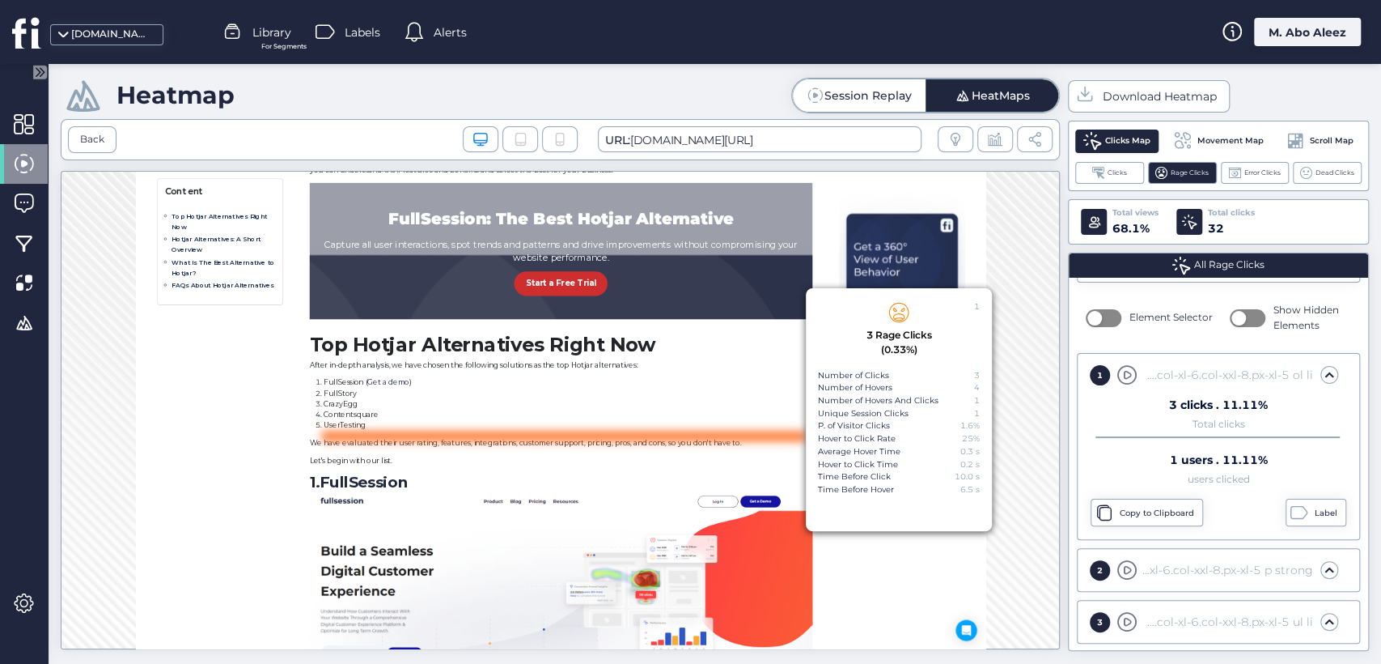
scroll to position [949, 0]
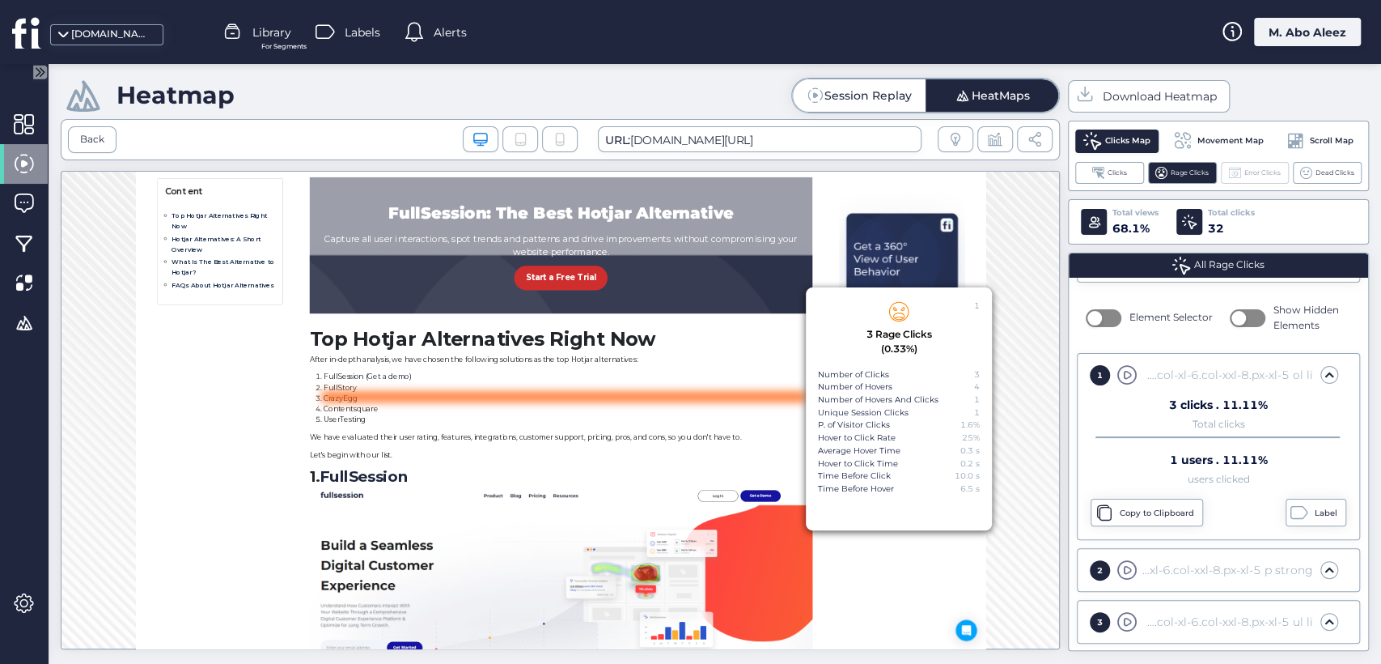
click at [1251, 170] on span "Error Clicks" at bounding box center [1263, 173] width 36 height 11
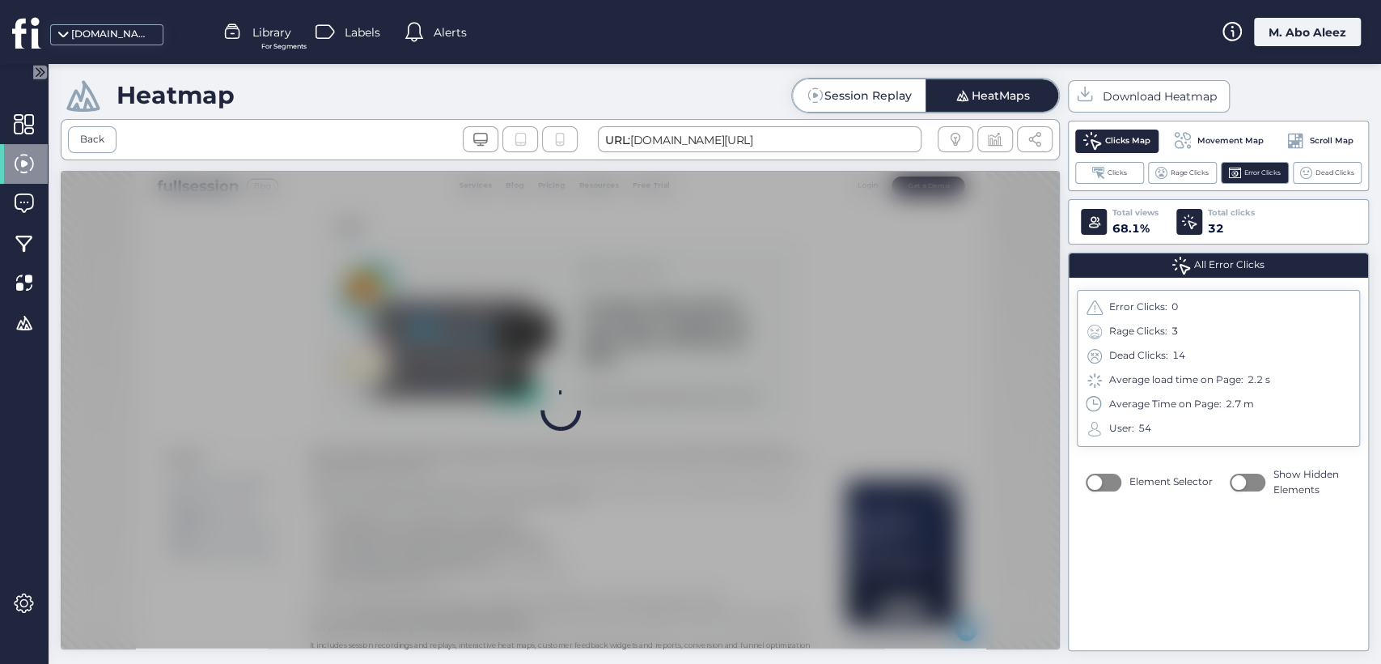
scroll to position [0, 0]
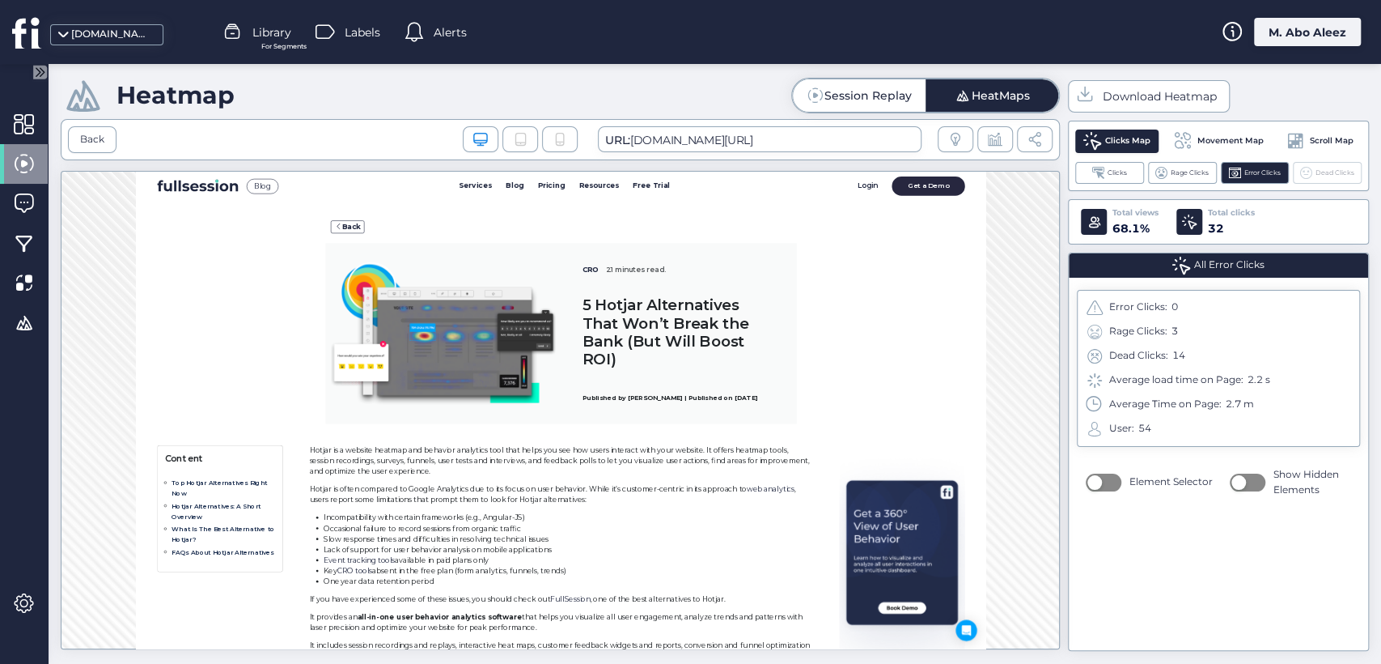
click at [1307, 167] on span at bounding box center [1307, 173] width 12 height 12
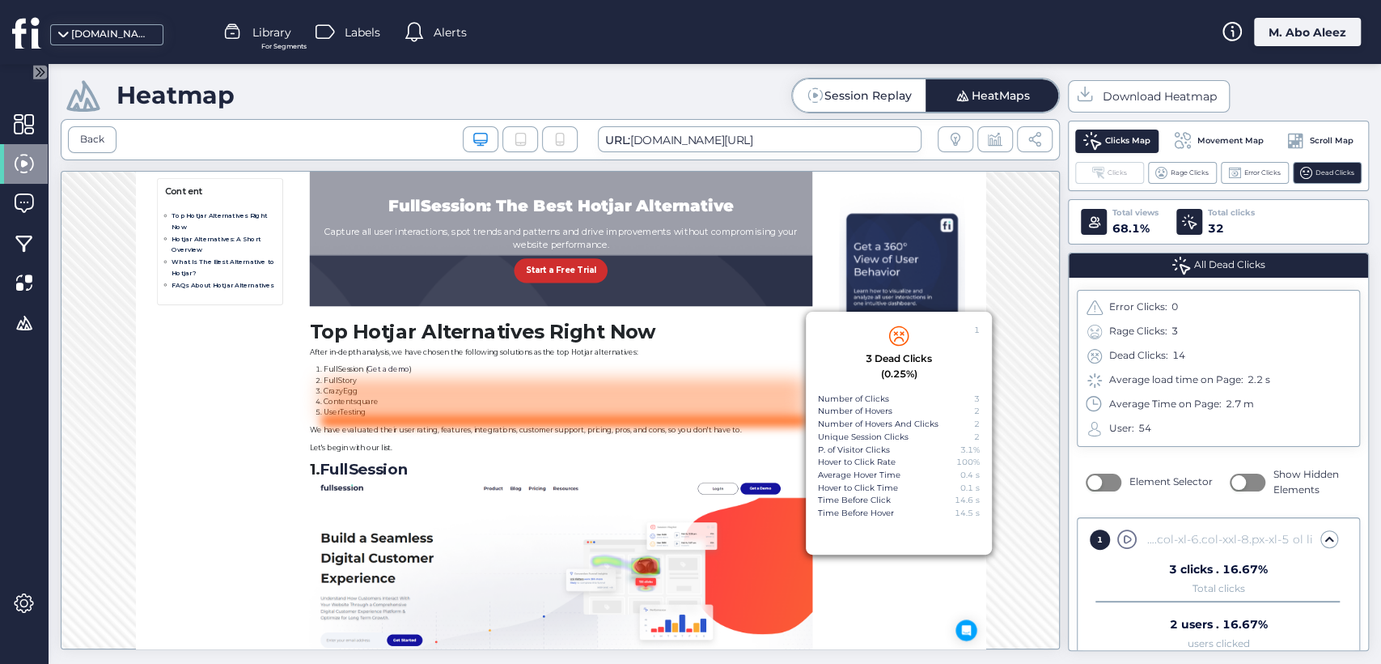
click at [1106, 172] on div "Clicks" at bounding box center [1110, 173] width 69 height 22
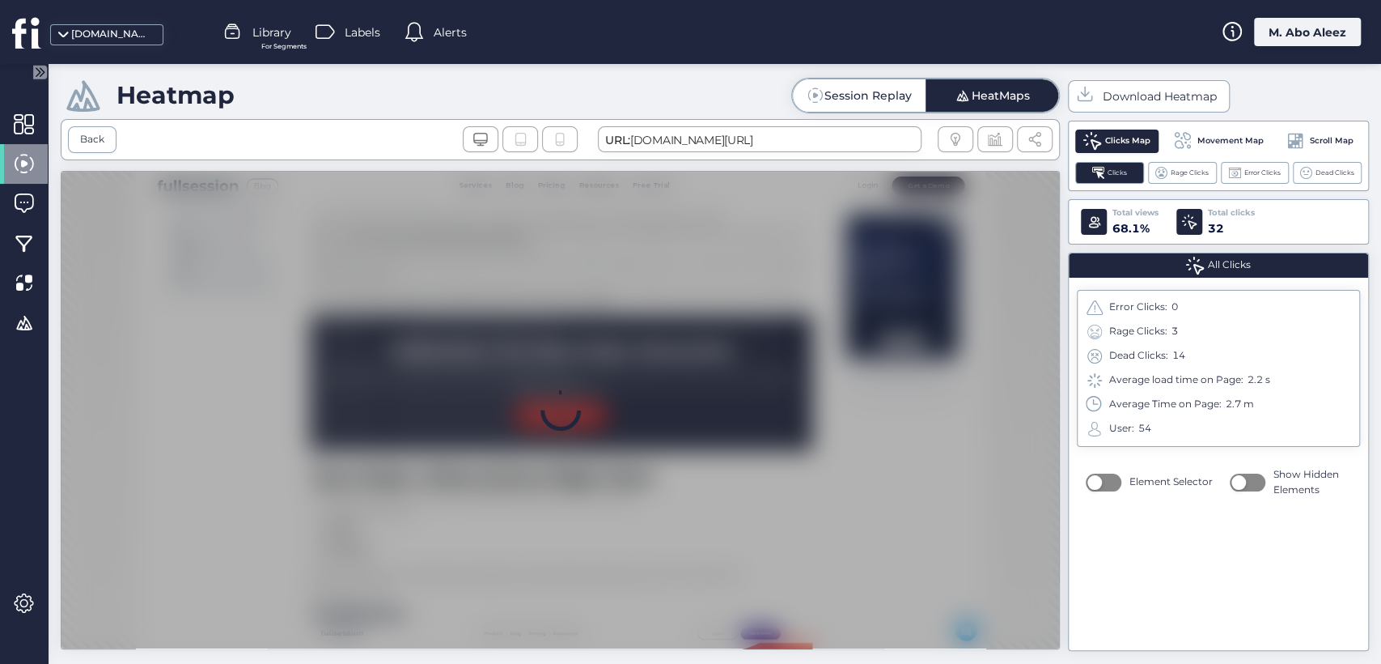
click at [1211, 147] on div "Movement Map" at bounding box center [1218, 141] width 107 height 26
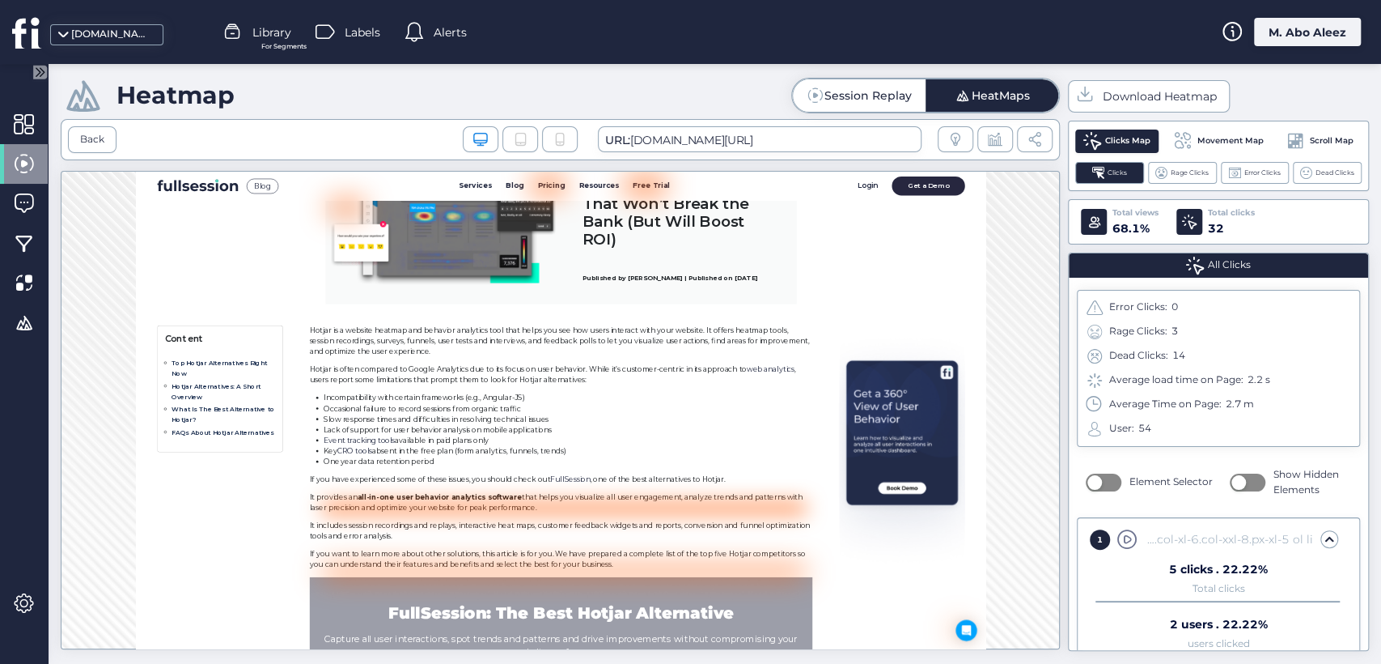
click at [1216, 140] on span "Movement Map" at bounding box center [1231, 140] width 66 height 13
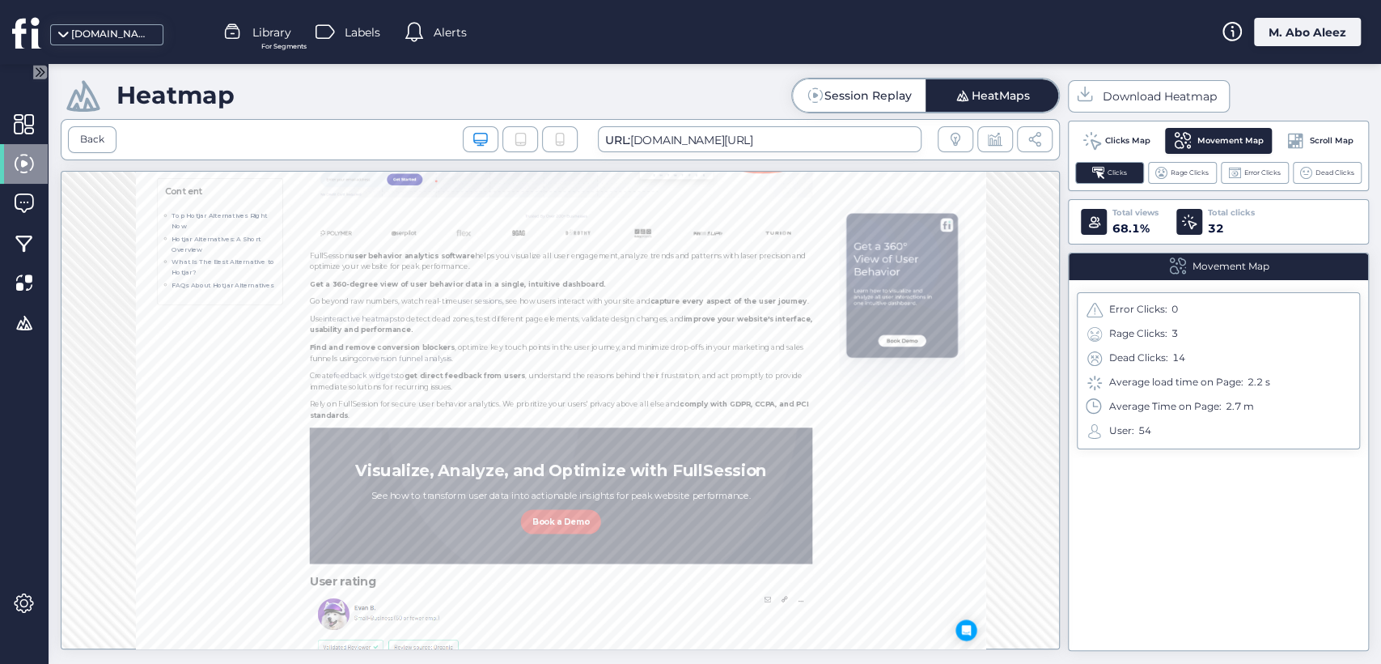
scroll to position [2253, 0]
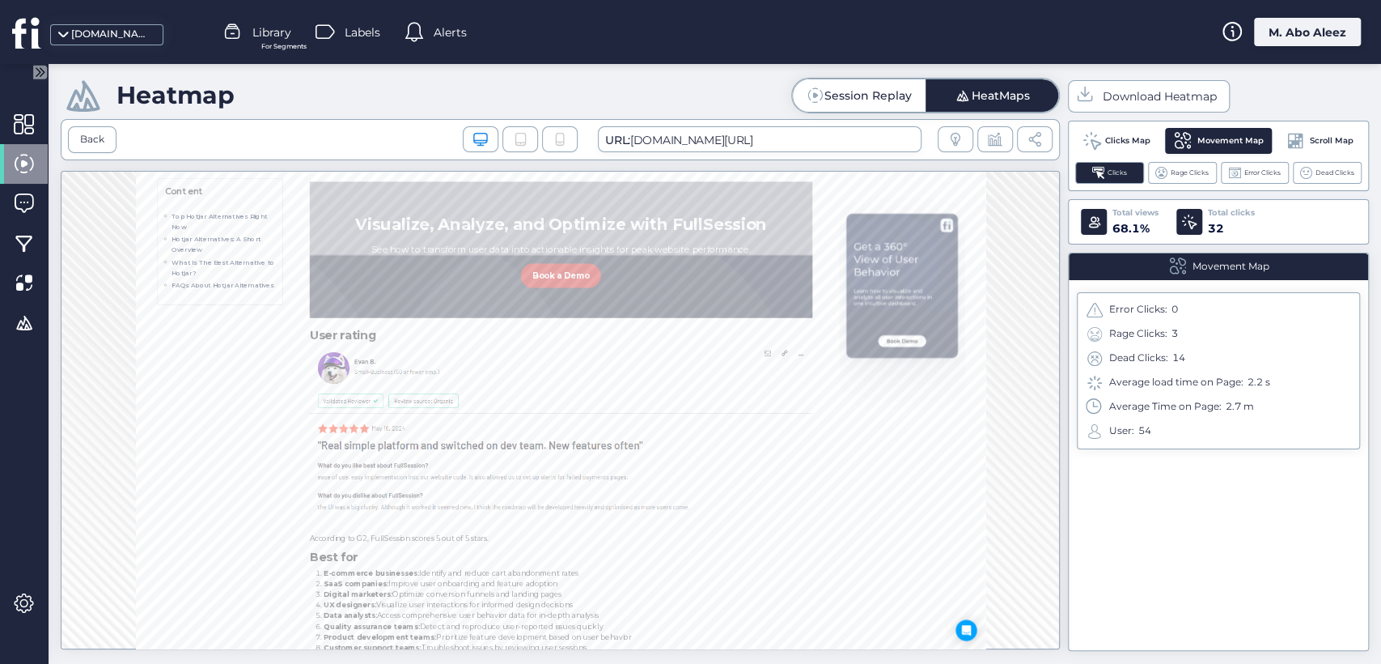
click at [1320, 136] on span "Scroll Map" at bounding box center [1332, 140] width 44 height 13
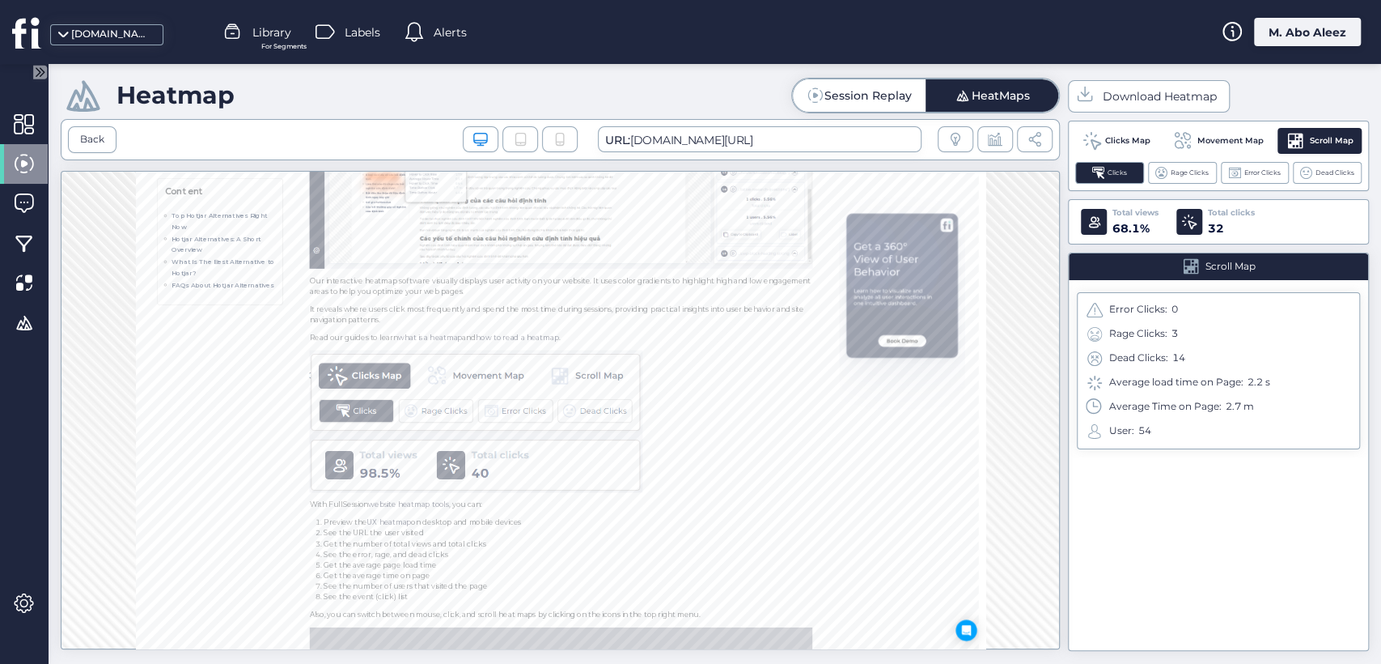
scroll to position [5311, 0]
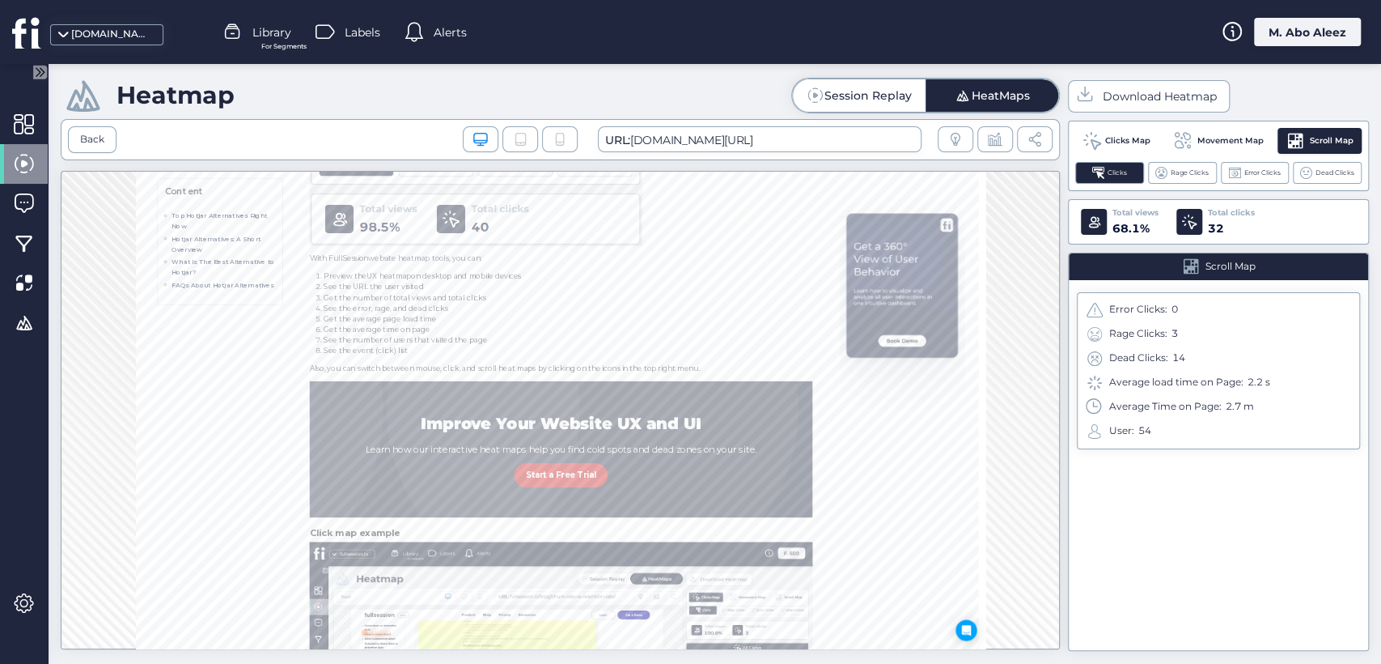
click at [519, 142] on icon at bounding box center [521, 139] width 11 height 13
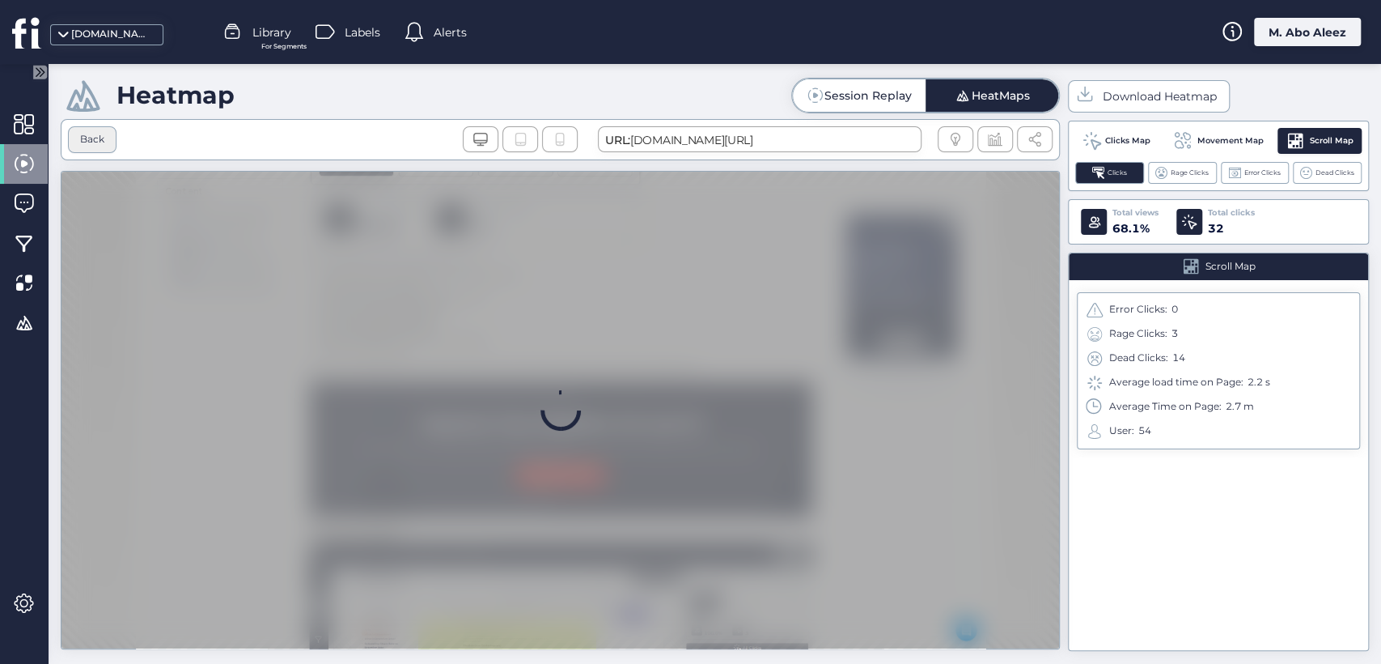
click at [89, 131] on div "Back" at bounding box center [92, 139] width 49 height 27
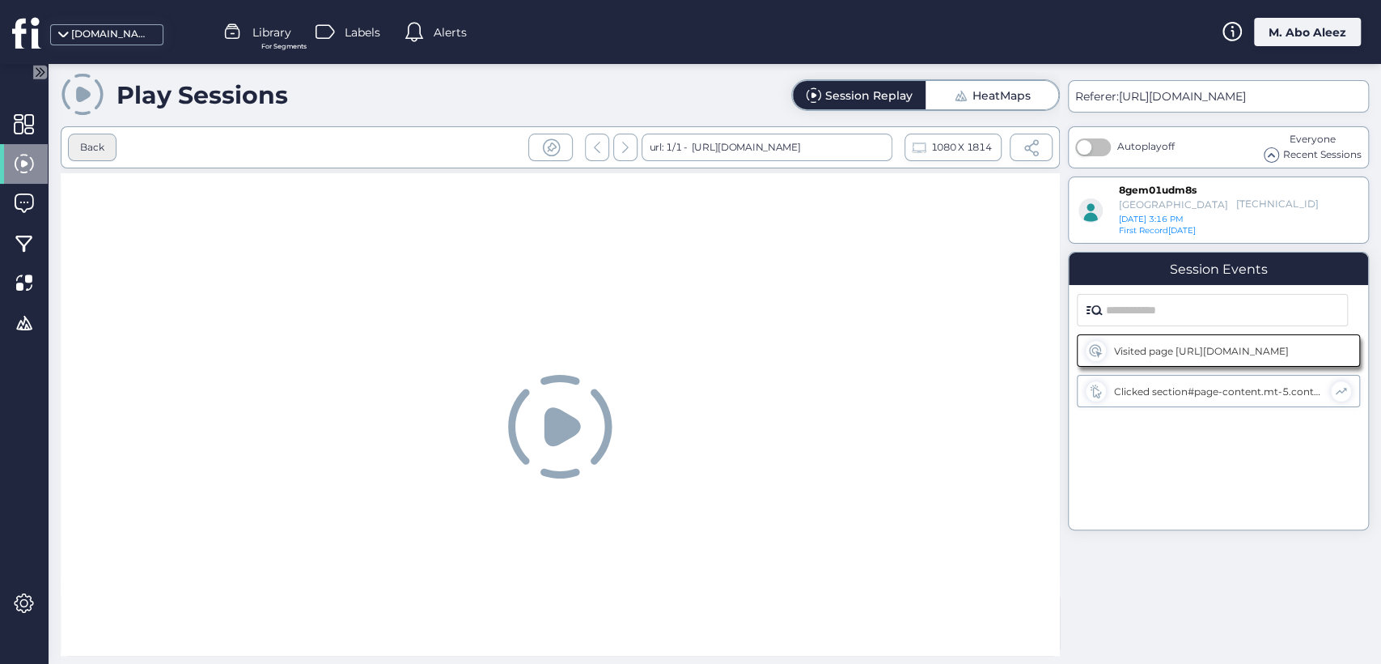
click at [88, 144] on div "Back" at bounding box center [92, 147] width 24 height 15
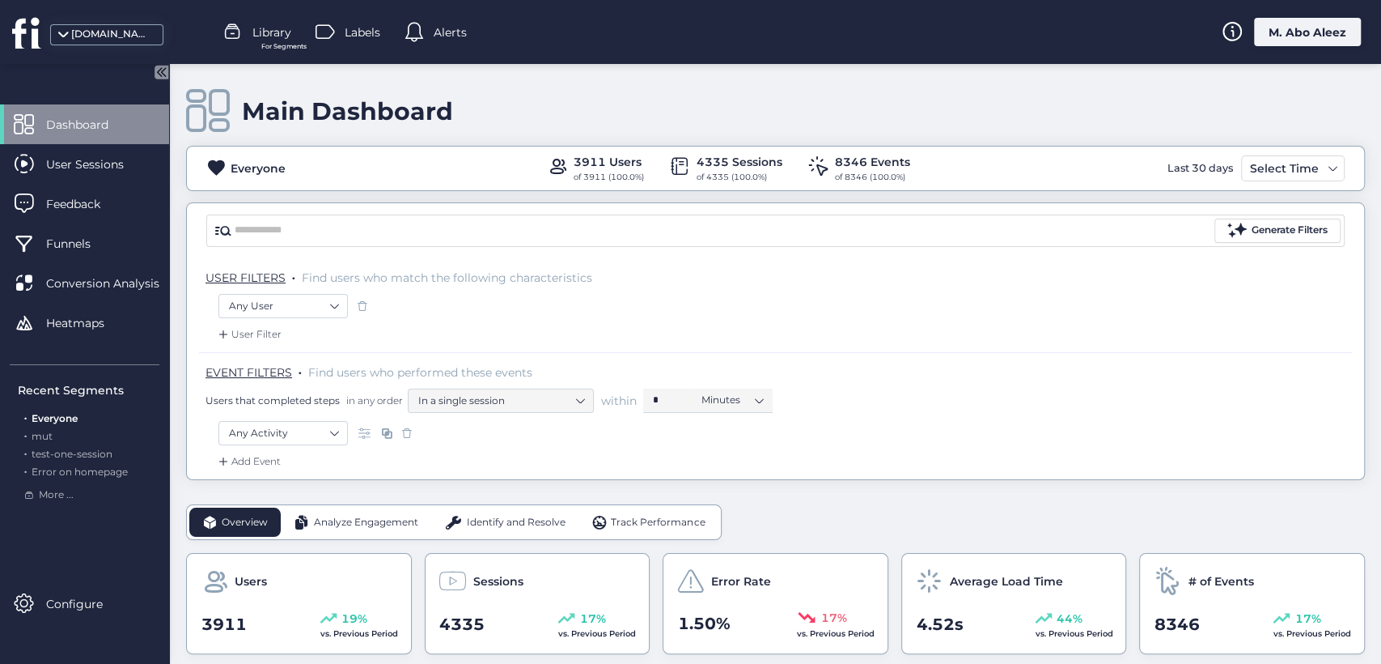
click at [95, 117] on span "Dashboard" at bounding box center [89, 125] width 87 height 18
